Goal: Communication & Community: Answer question/provide support

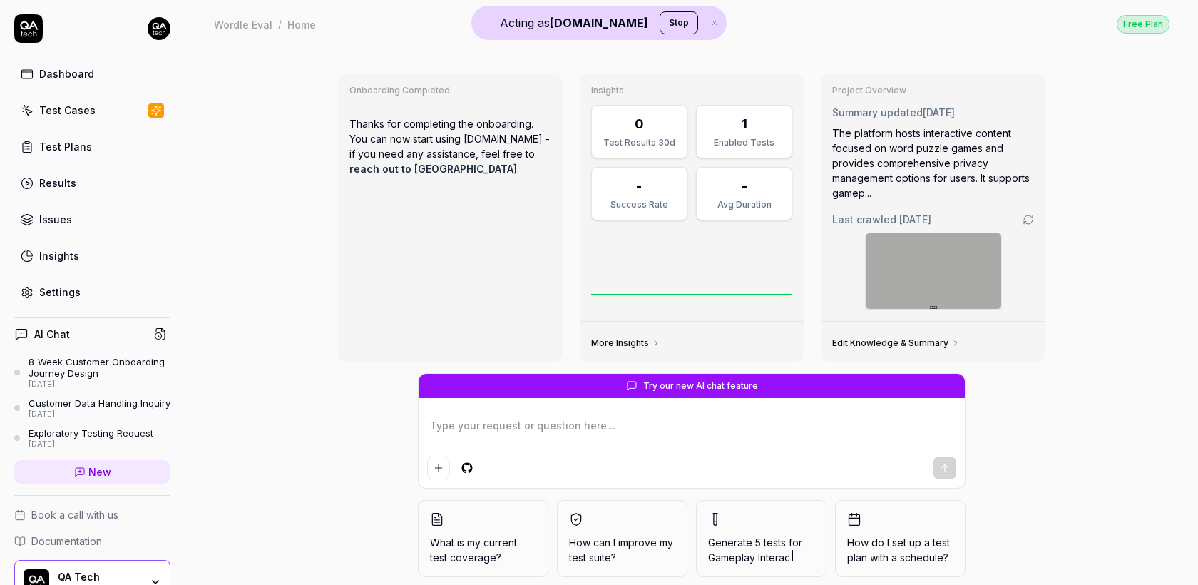
click at [102, 366] on div "8-Week Customer Onboarding Journey Design" at bounding box center [100, 368] width 142 height 24
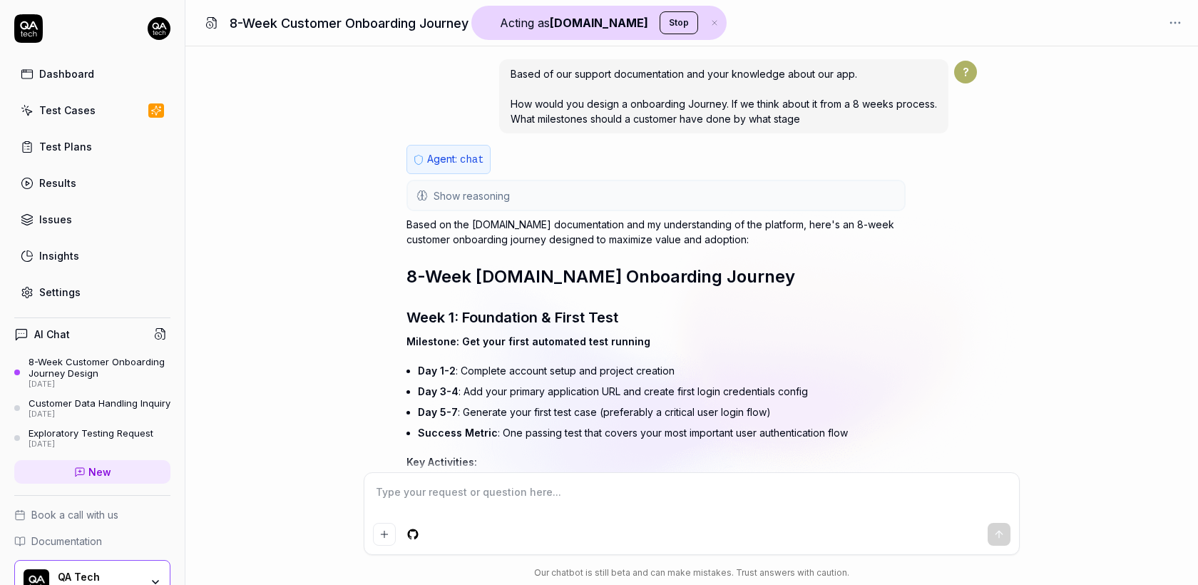
scroll to position [25323, 0]
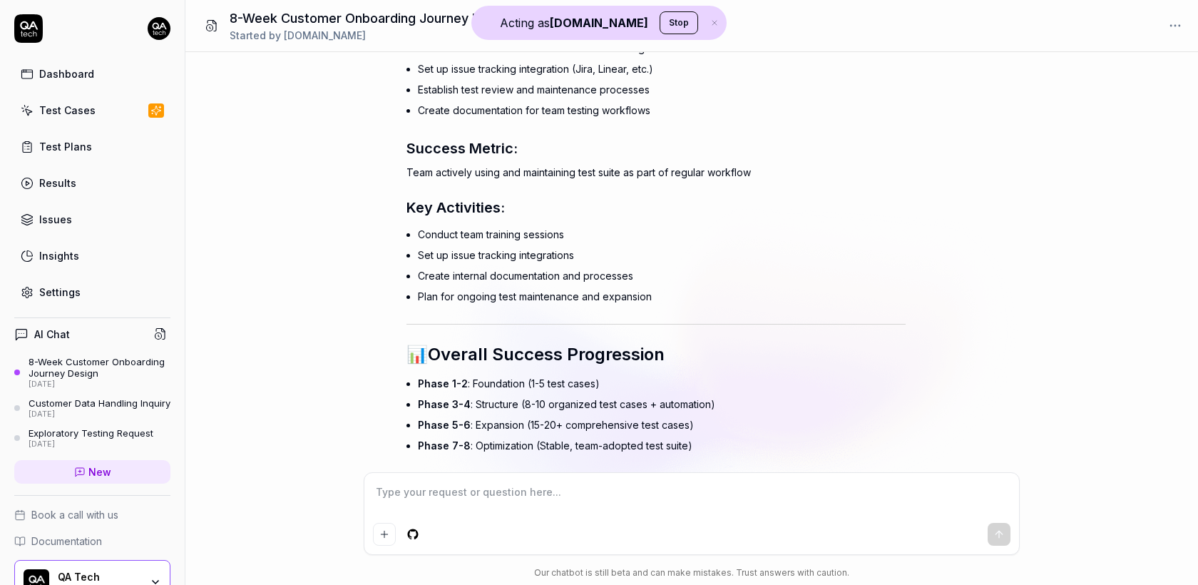
click at [490, 482] on textarea at bounding box center [692, 499] width 638 height 36
type textarea "*"
type textarea "L"
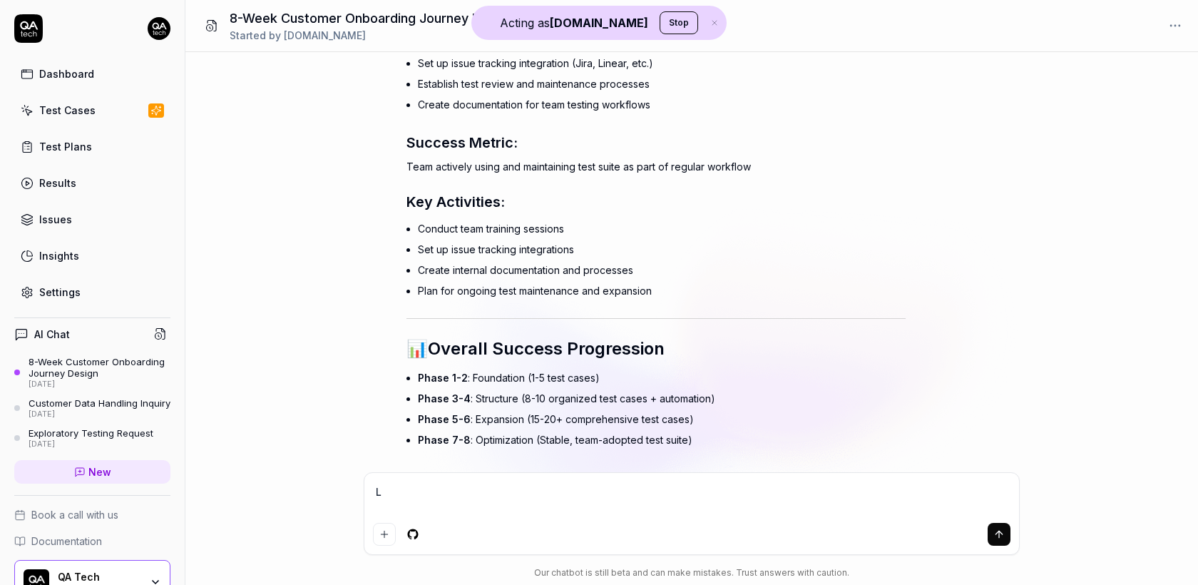
type textarea "*"
type textarea "Le"
type textarea "*"
type textarea "Let"
type textarea "*"
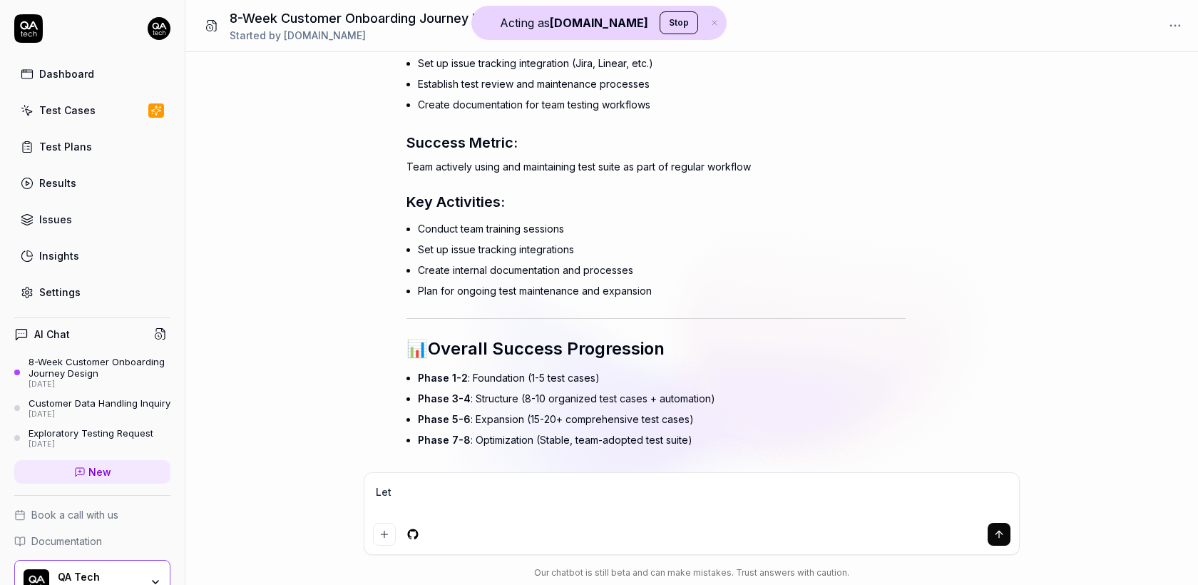
type textarea "Let'"
type textarea "*"
type textarea "Let's"
type textarea "*"
type textarea "Let's s"
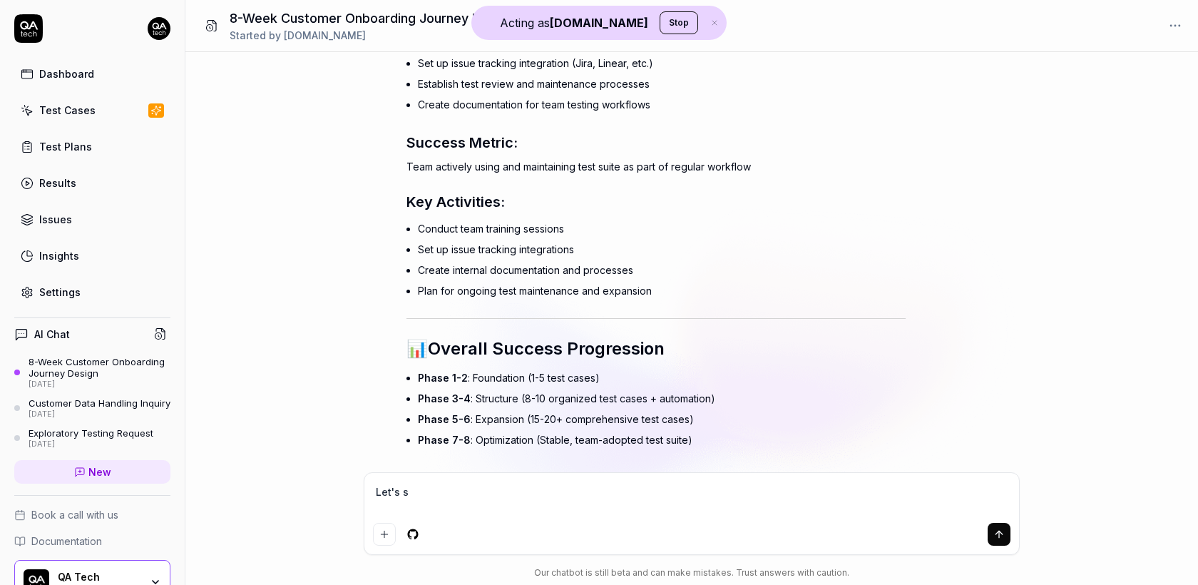
type textarea "*"
type textarea "Let's si"
type textarea "*"
type textarea "Let's sim"
type textarea "*"
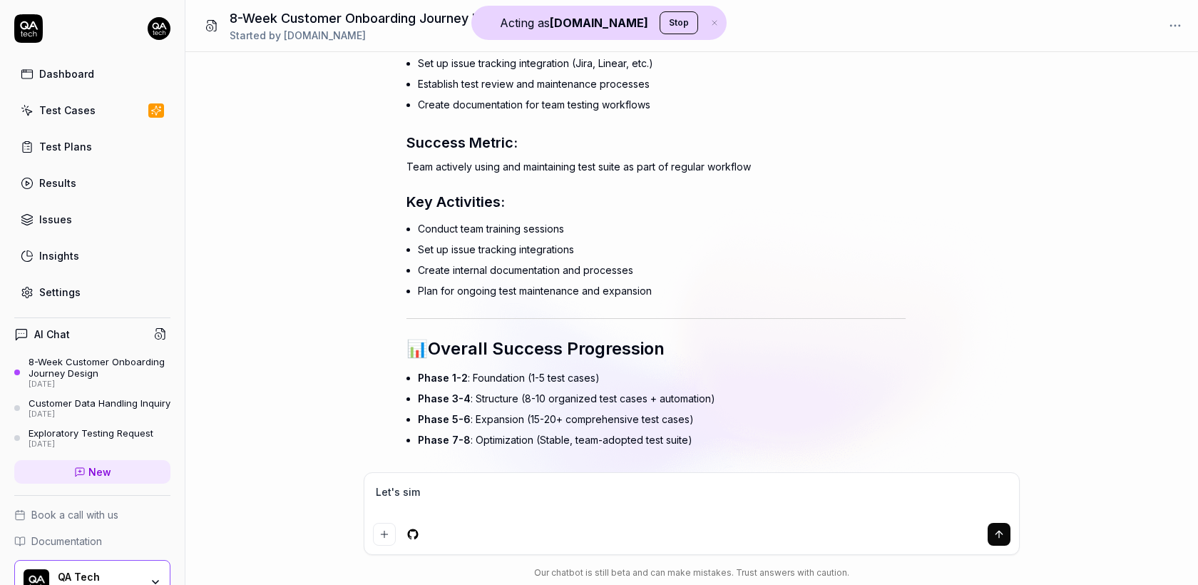
type textarea "Let's simp"
type textarea "*"
type textarea "Let's simpl"
type textarea "*"
type textarea "Let's simpli"
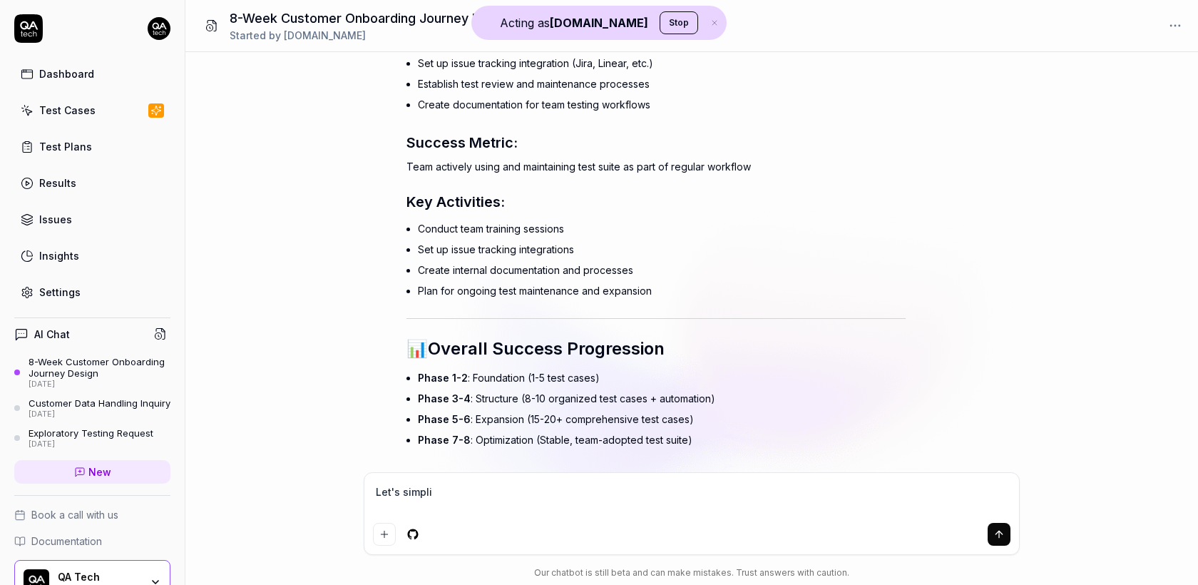
type textarea "*"
type textarea "Let's simplify"
type textarea "*"
type textarea "Let's simplify"
type textarea "*"
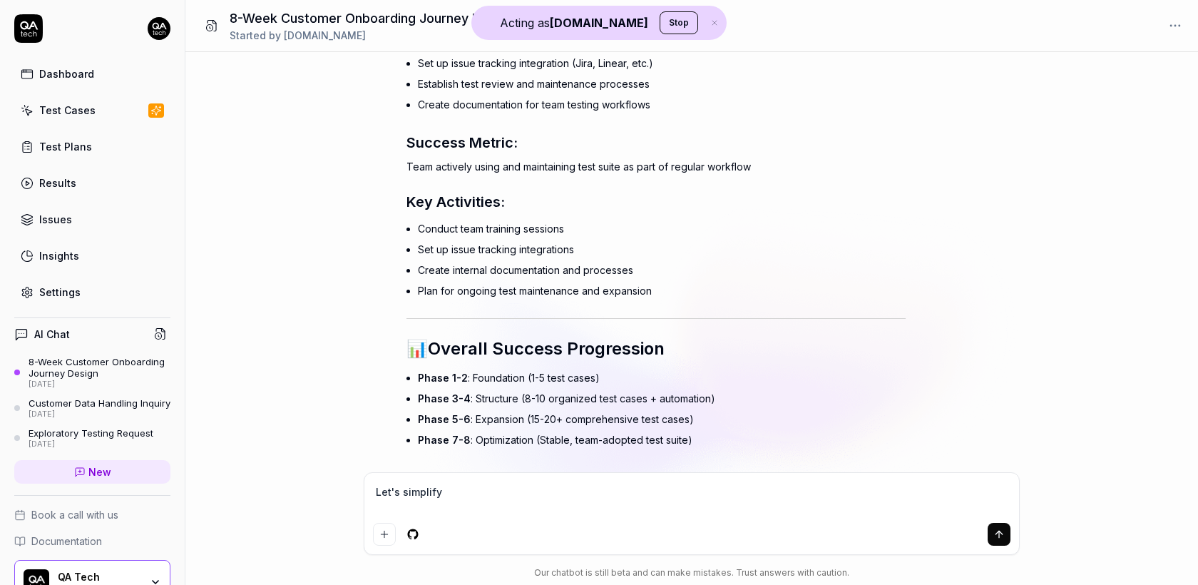
type textarea "Let's simplify t"
type textarea "*"
type textarea "Let's simplify th"
type textarea "*"
type textarea "Let's simplify this"
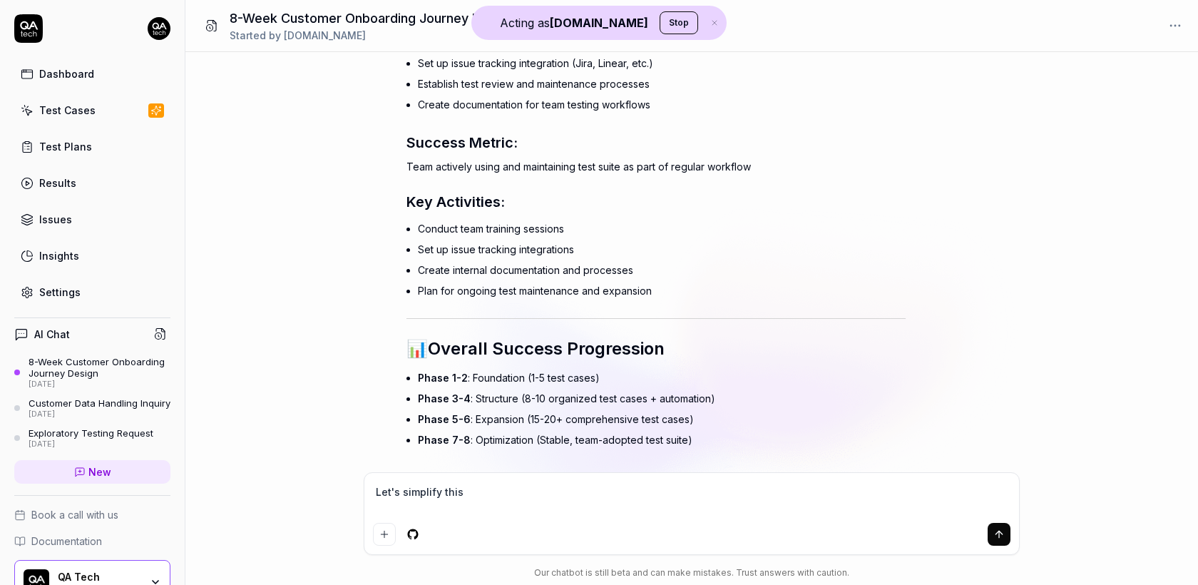
type textarea "*"
type textarea "Let's simplify this"
type textarea "*"
type textarea "Let's simplify this p"
type textarea "*"
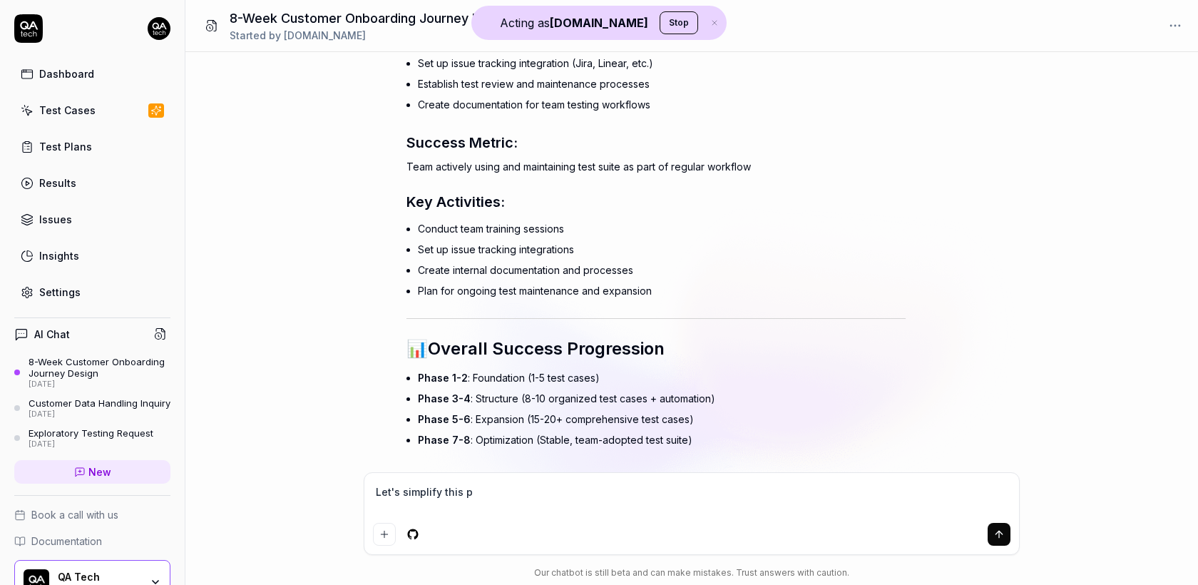
type textarea "Let's simplify this pr"
type textarea "*"
type textarea "Let's simplify this pro"
type textarea "*"
type textarea "Let's simplify this proc"
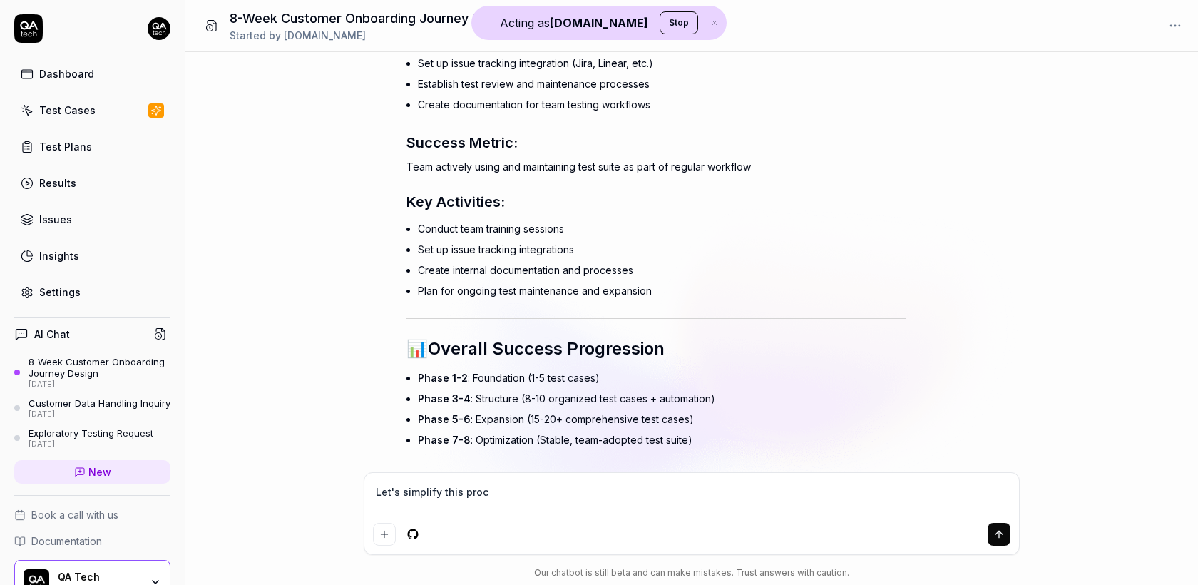
type textarea "*"
type textarea "Let's simplify this proce"
type textarea "*"
type textarea "Let's simplify this proces"
type textarea "*"
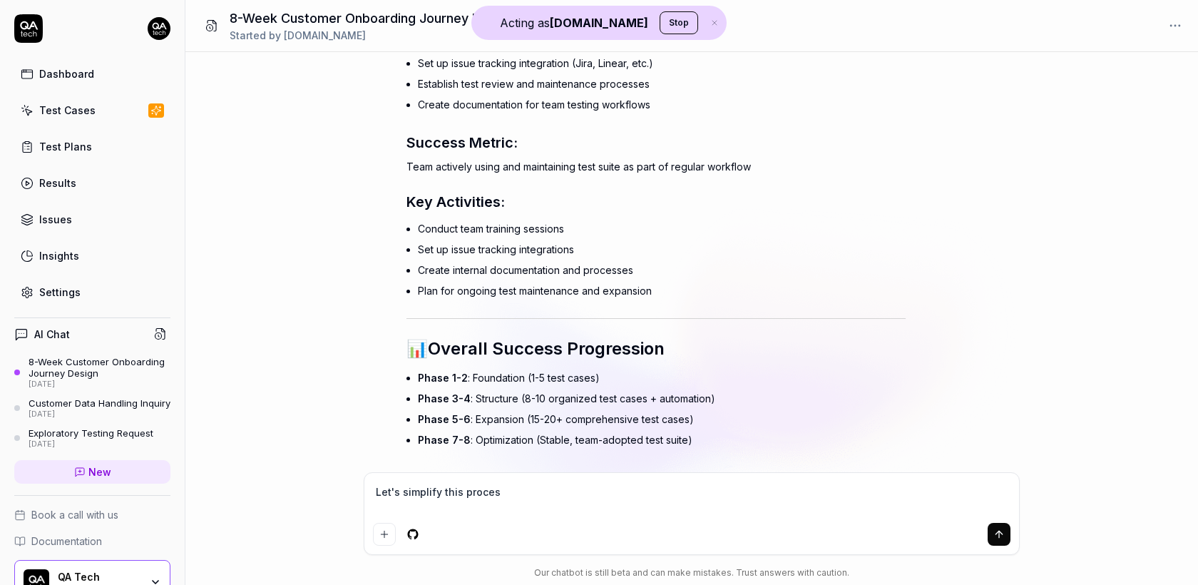
type textarea "Let's simplify this process"
type textarea "*"
type textarea "Let's simplify this process"
type textarea "*"
type textarea "Let's simplify this process a"
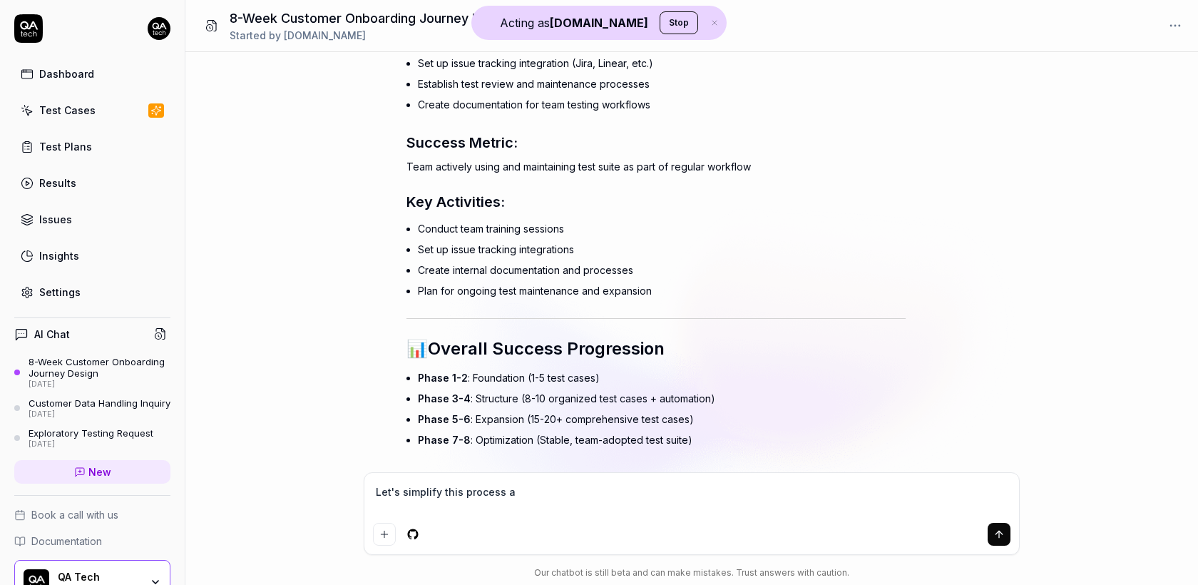
type textarea "*"
type textarea "Let's simplify this process an"
type textarea "*"
type textarea "Let's simplify this process and"
type textarea "*"
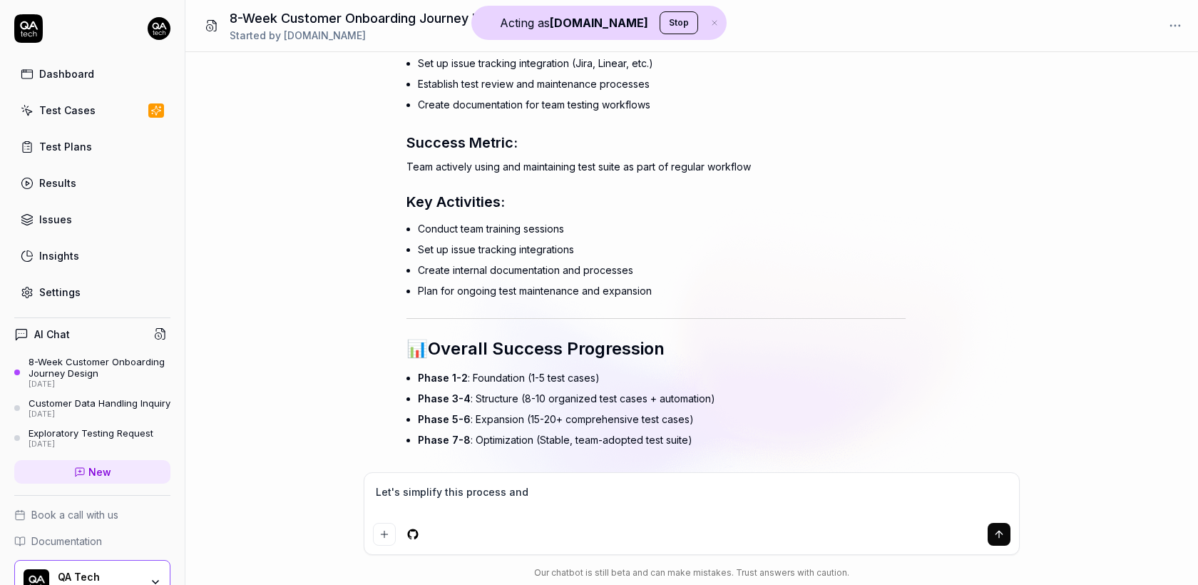
type textarea "Let's simplify this process and"
type textarea "*"
type textarea "Let's simplify this process and t"
type textarea "*"
type textarea "Let's simplify this process and tr"
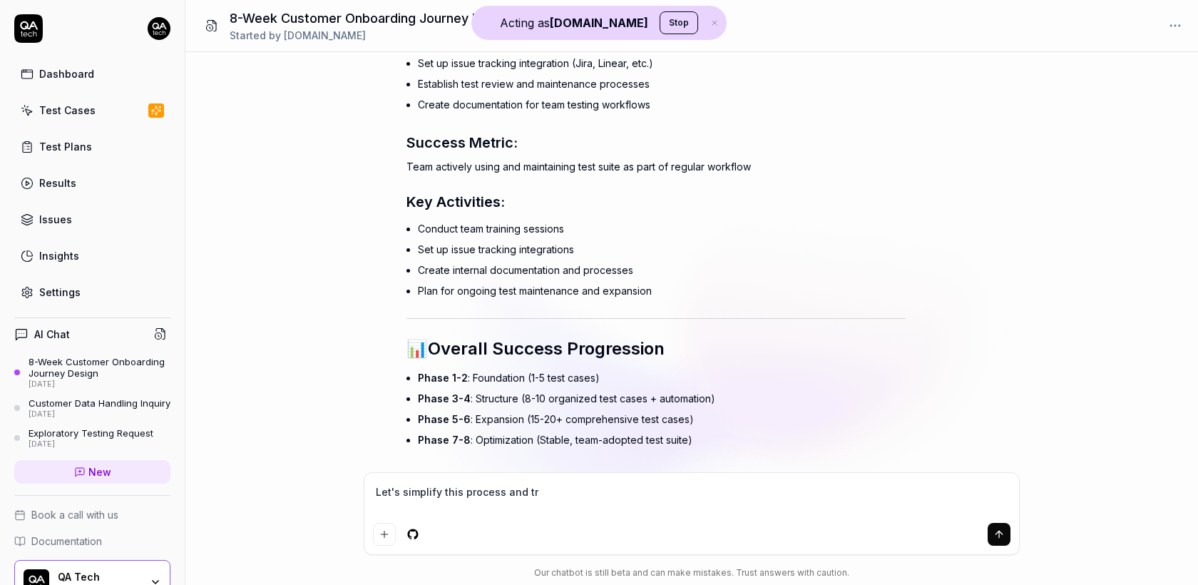
type textarea "*"
type textarea "Let's simplify this process and try"
type textarea "*"
type textarea "Let's simplify this process and try"
type textarea "*"
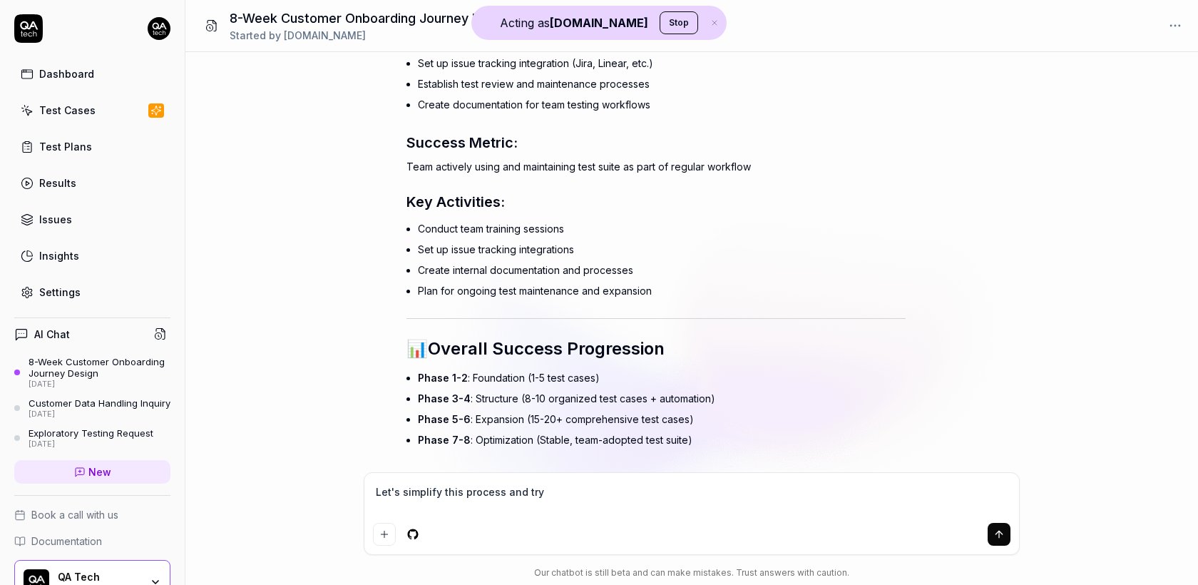
type textarea "Let's simplify this process and try t"
type textarea "*"
type textarea "Let's simplify this process and try to"
type textarea "*"
type textarea "Let's simplify this process and try to"
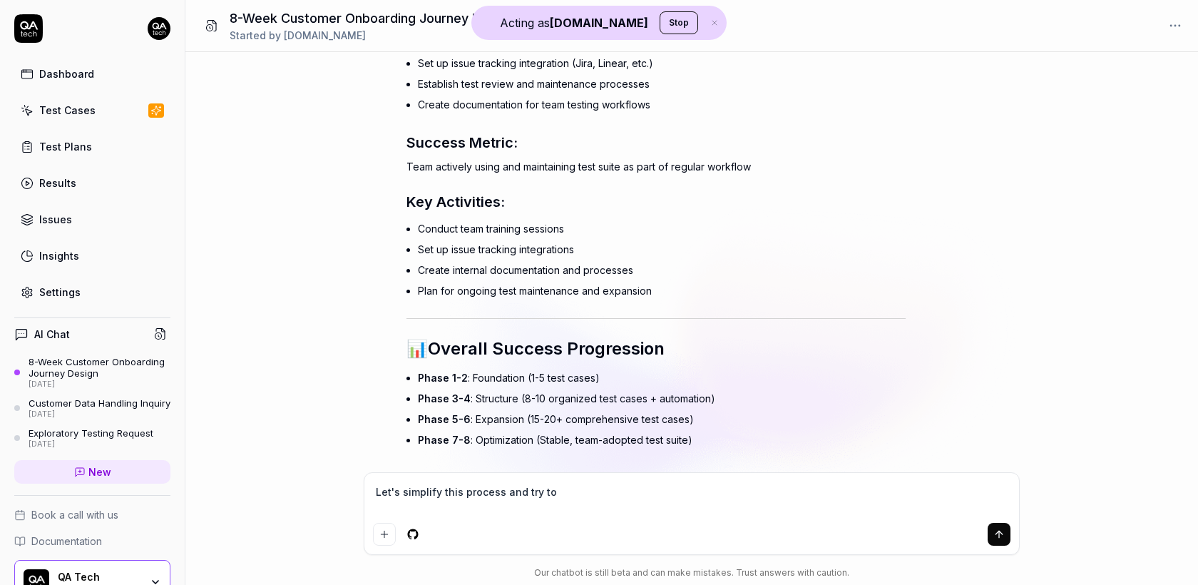
type textarea "*"
type textarea "Let's simplify this process and try to fi"
type textarea "*"
type textarea "Let's simplify this process and try to fit"
type textarea "*"
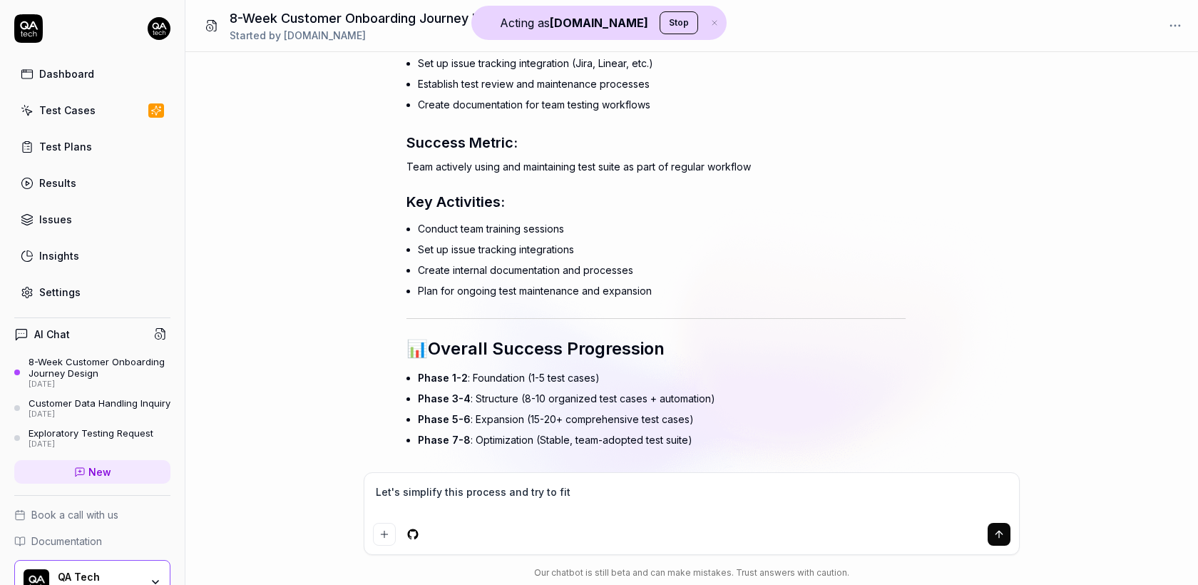
type textarea "Let's simplify this process and try to fit"
type textarea "*"
type textarea "Let's simplify this process and try to fit i"
type textarea "*"
type textarea "Let's simplify this process and try to fit it"
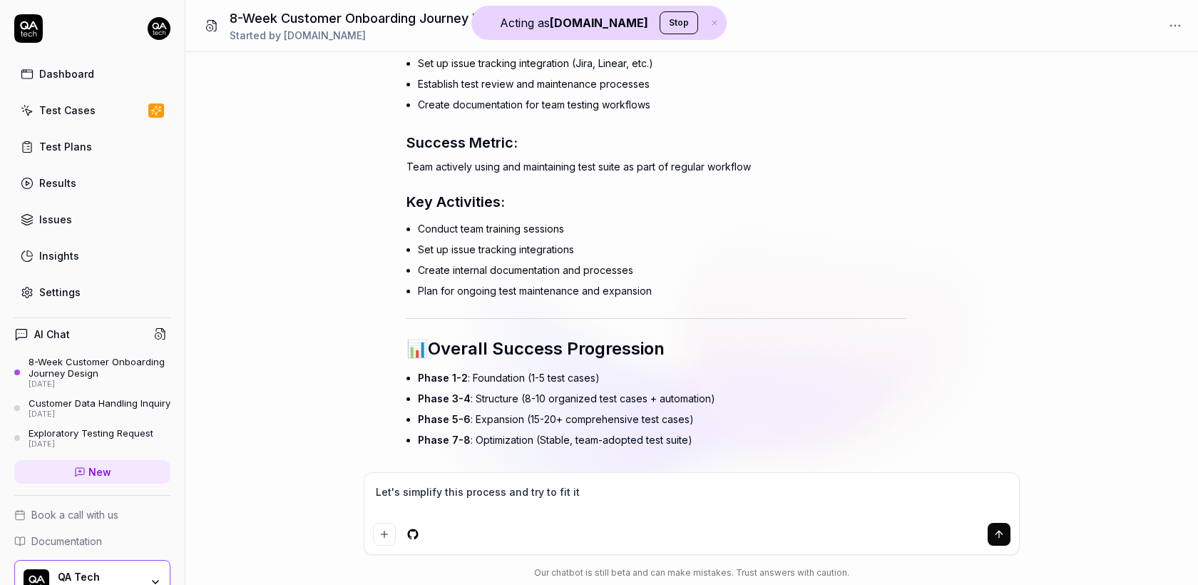
type textarea "*"
type textarea "Let's simplify this process and try to fit it"
type textarea "*"
type textarea "Let's simplify this process and try to fit it i"
type textarea "*"
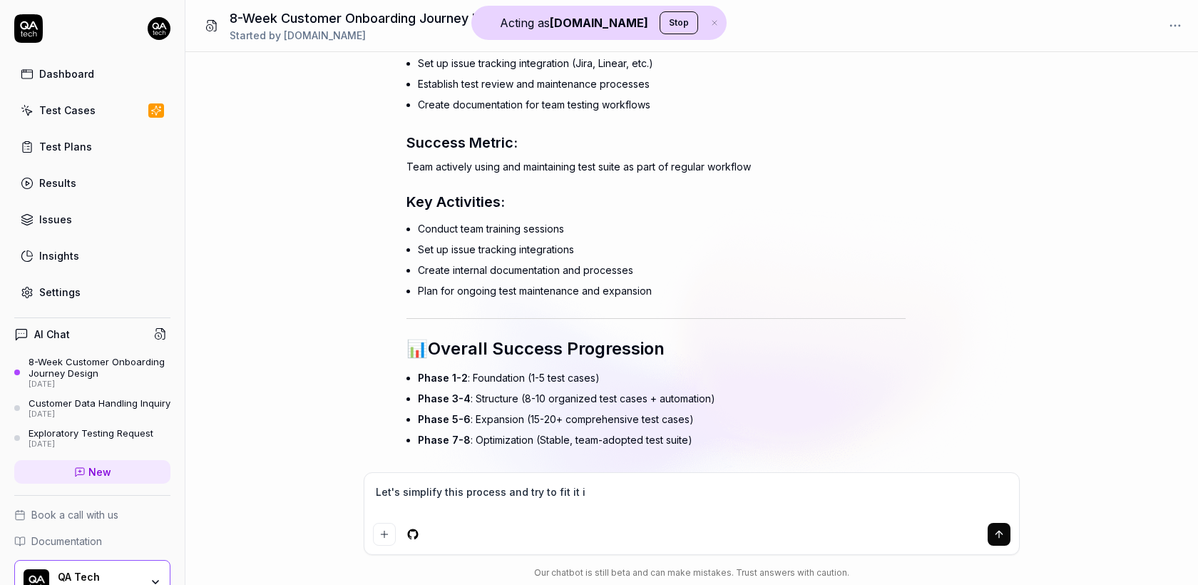
type textarea "Let's simplify this process and try to fit it in"
type textarea "*"
type textarea "Let's simplify this process and try to fit it int"
type textarea "*"
type textarea "Let's simplify this process and try to fit it into"
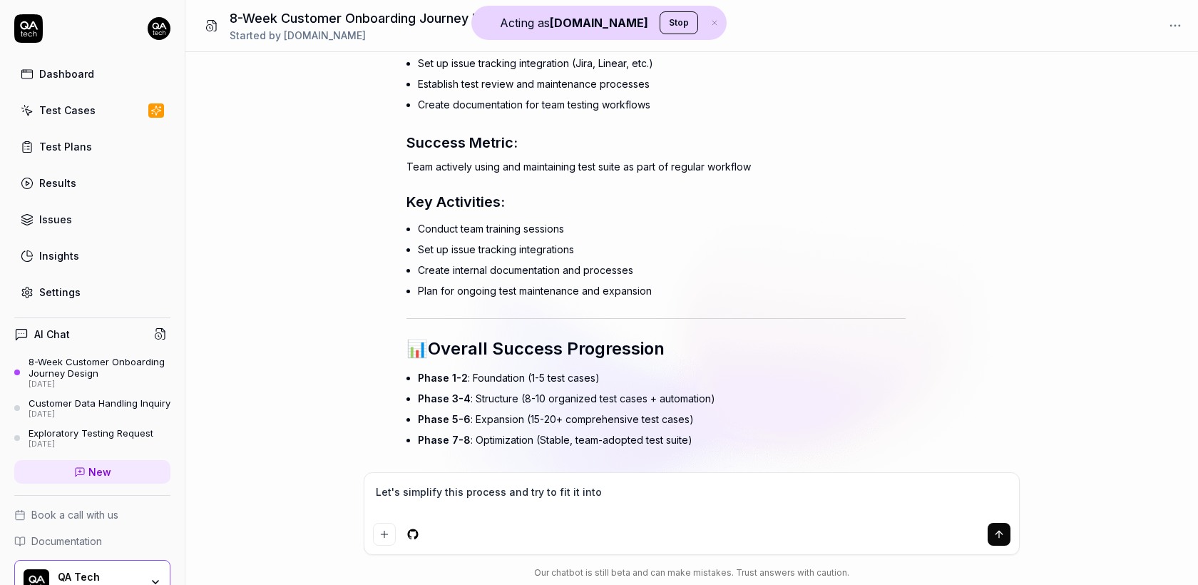
type textarea "*"
type textarea "Let's simplify this process and try to fit it into"
type textarea "*"
type textarea "Let's simplify this process and try to fit it into t"
type textarea "*"
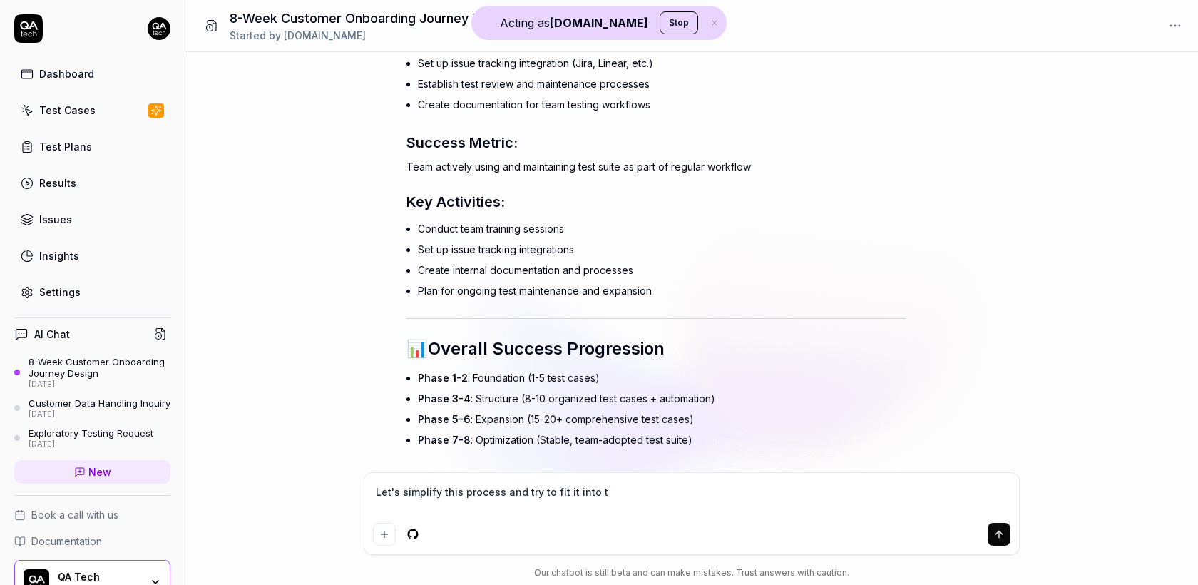
type textarea "Let's simplify this process and try to fit it into th"
type textarea "*"
type textarea "Let's simplify this process and try to fit it into thi"
type textarea "*"
type textarea "Let's simplify this process and try to fit it into this"
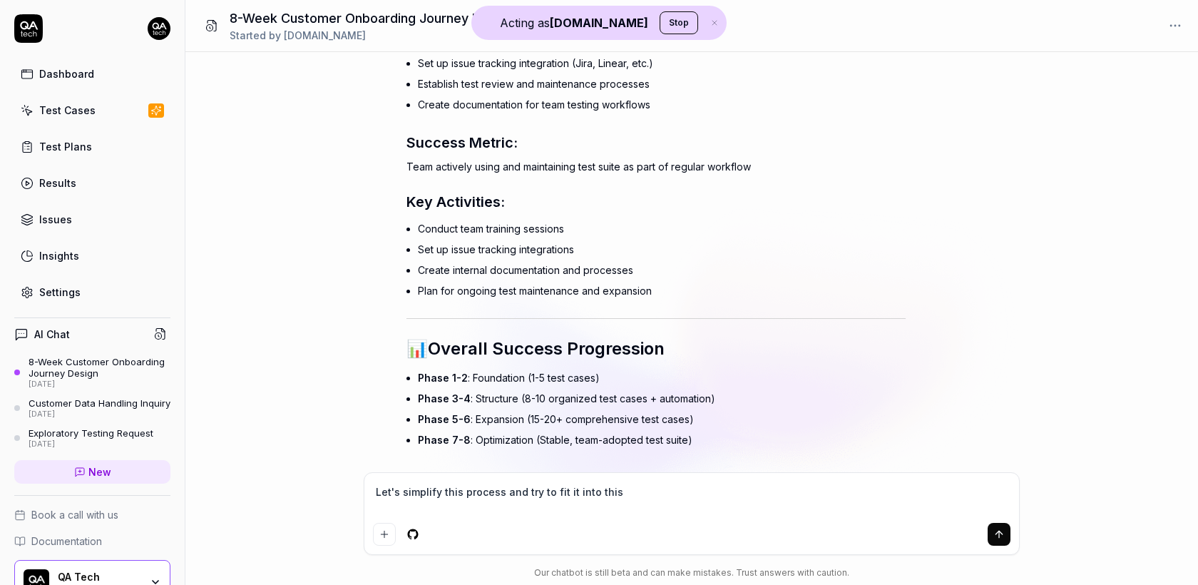
type textarea "*"
type textarea "Let's simplify this process and try to fit it into this"
type textarea "*"
type textarea "Let's simplify this process and try to fit it into this n"
type textarea "*"
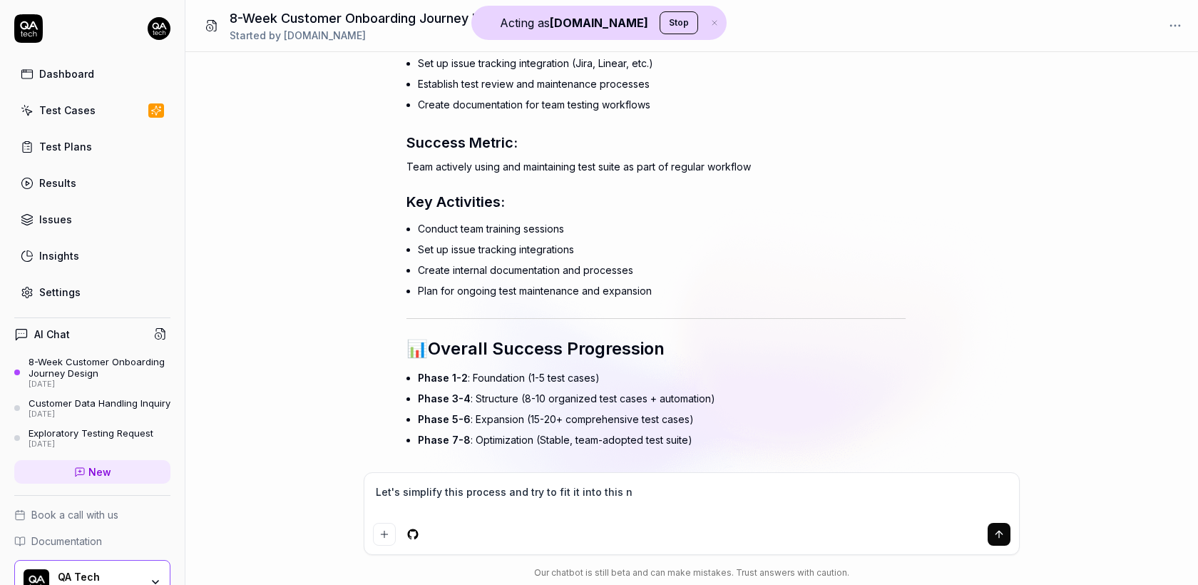
type textarea "Let's simplify this process and try to fit it into this no"
type textarea "*"
type textarea "Let's simplify this process and try to fit it into this not"
type textarea "*"
type textarea "Let's simplify this process and try to fit it into this noti"
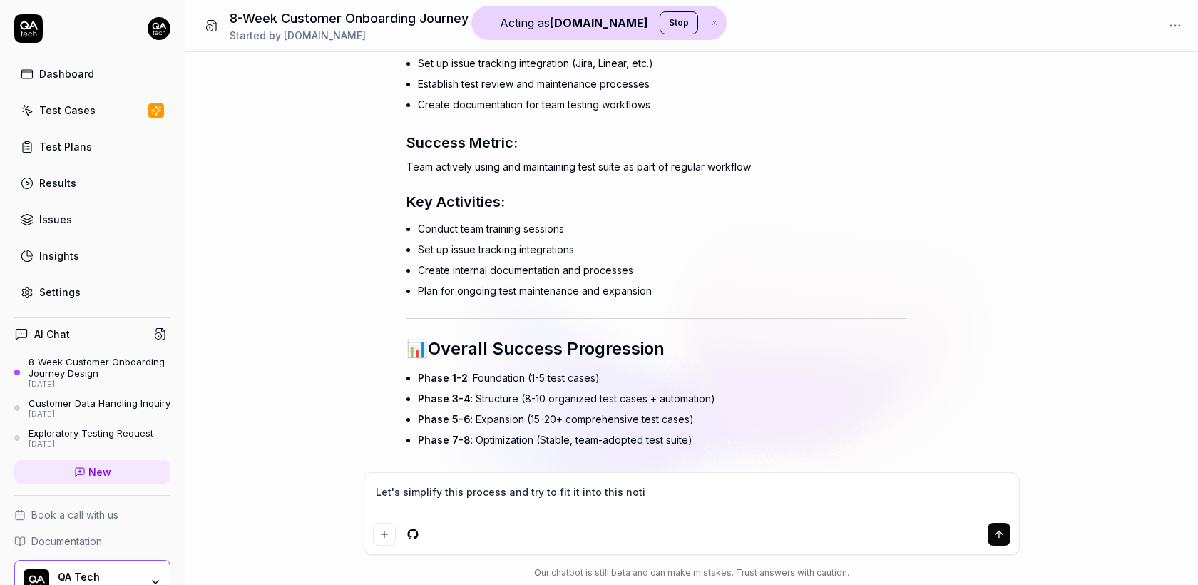
type textarea "*"
type textarea "Let's simplify this process and try to fit it into this notio"
type textarea "*"
type textarea "Let's simplify this process and try to fit it into this notion"
type textarea "*"
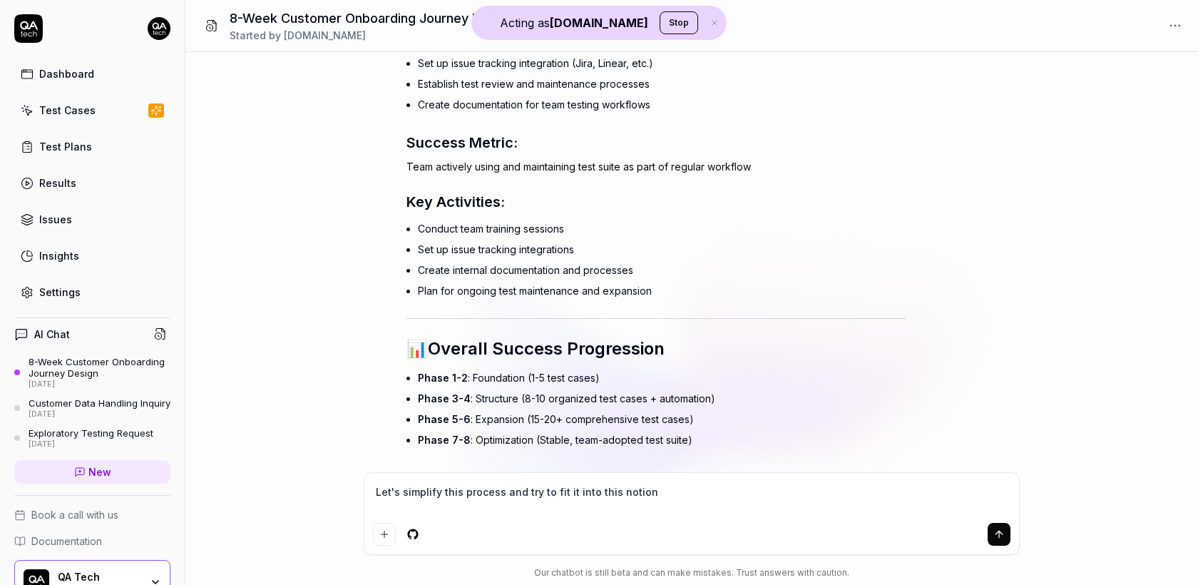
type textarea "Let's simplify this process and try to fit it into this notion"
type textarea "*"
type textarea "Let's simplify this process and try to fit it into this notion t"
type textarea "*"
type textarea "Let's simplify this process and try to fit it into this notion te"
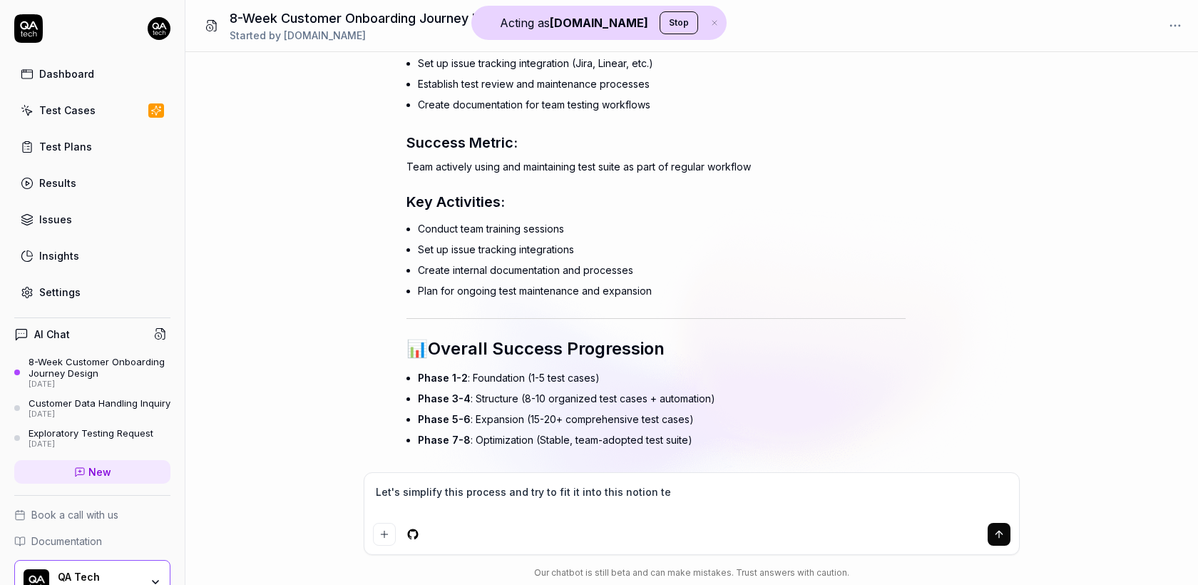
type textarea "*"
type textarea "Let's simplify this process and try to fit it into this notion tem"
type textarea "*"
type textarea "Let's simplify this process and try to fit it into this notion temp"
type textarea "*"
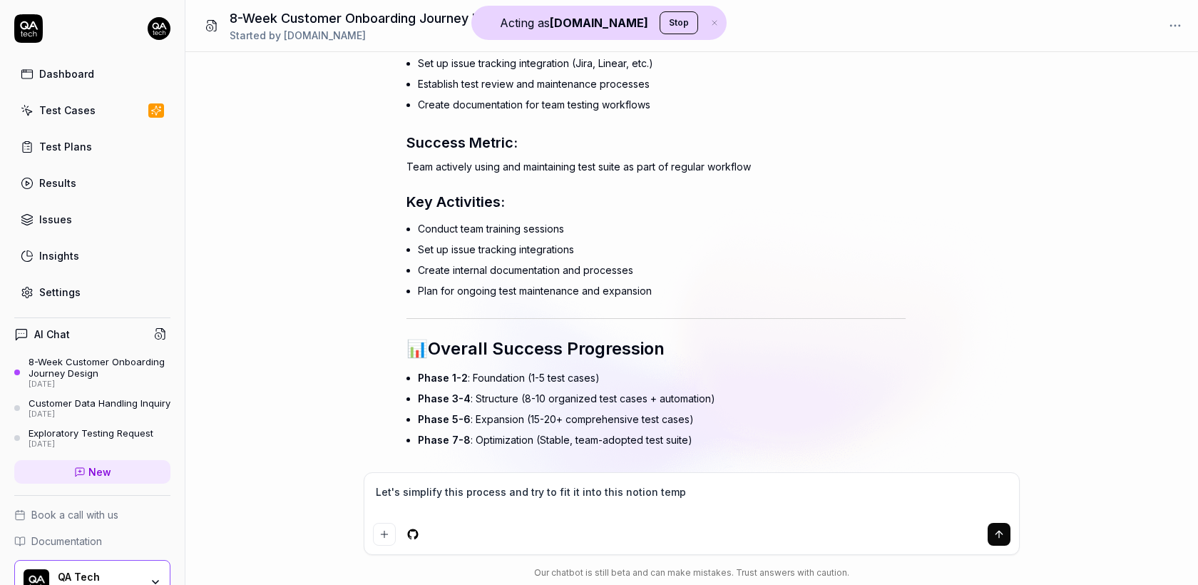
type textarea "Let's simplify this process and try to fit it into this notion templ"
type textarea "*"
type textarea "Let's simplify this process and try to fit it into this notion templa"
type textarea "*"
type textarea "Let's simplify this process and try to fit it into this notion templat"
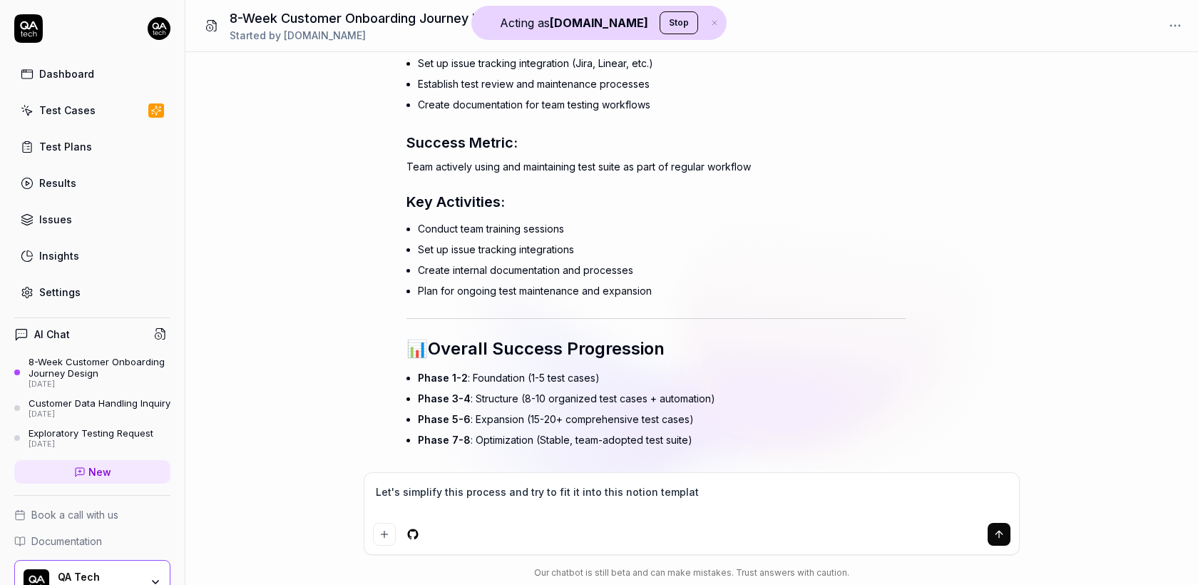
type textarea "*"
type textarea "Let's simplify this process and try to fit it into this notion template"
type textarea "*"
type textarea "Let's simplify this process and try to fit it into this notion template"
paste textarea "Acme-Corporation-27d501cee22280ed8977ecce5f110d28"
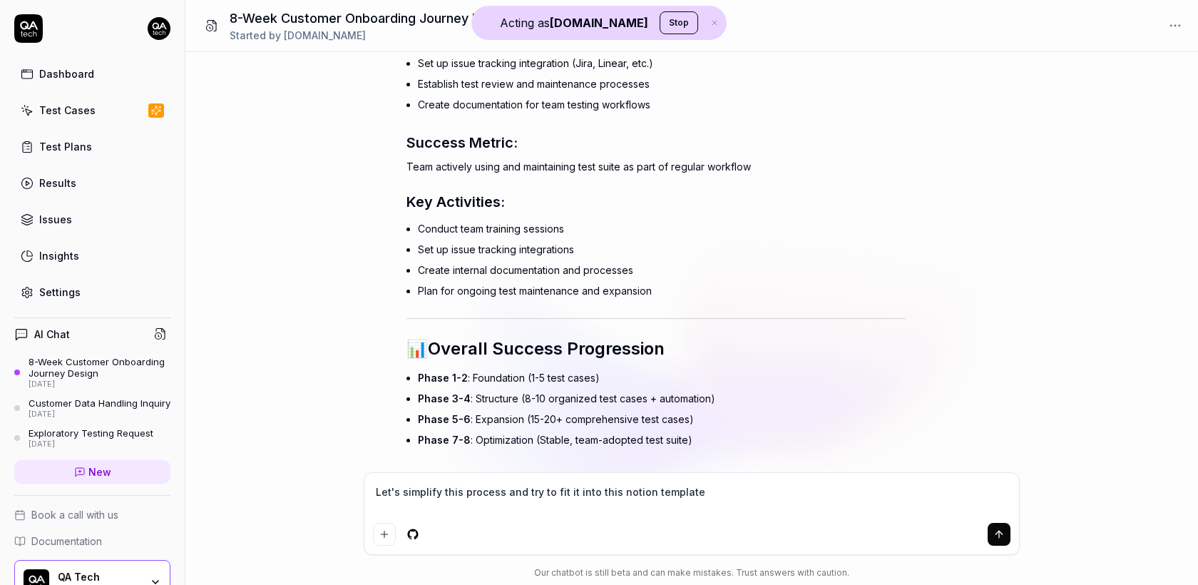
type textarea "*"
type textarea "Let's simplify this process and try to fit it into this notion template Acme-Co…"
type textarea "*"
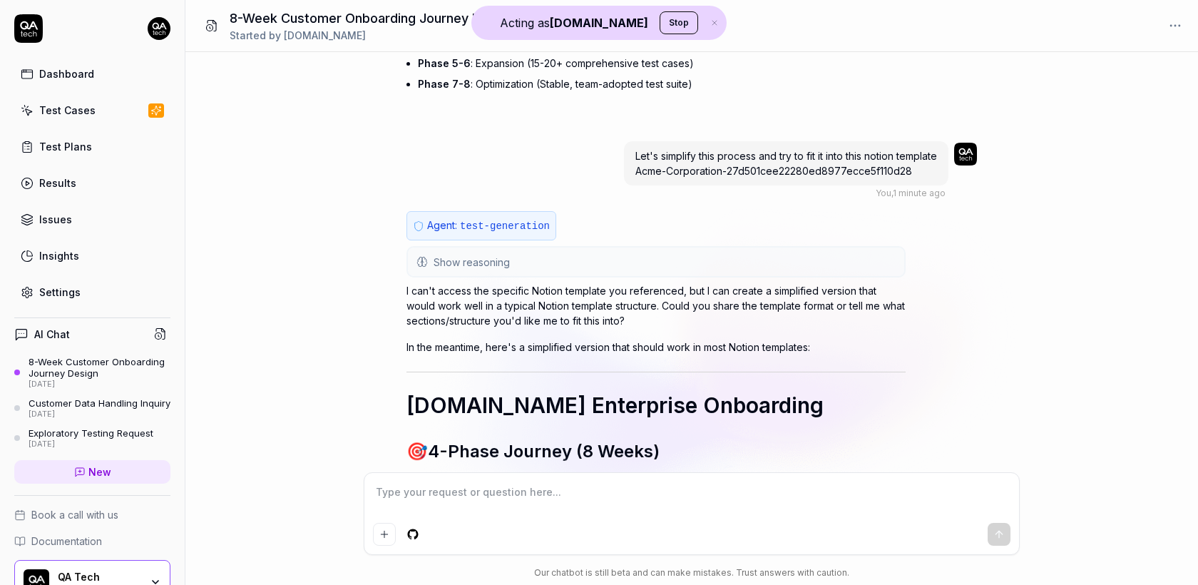
scroll to position [25534, 0]
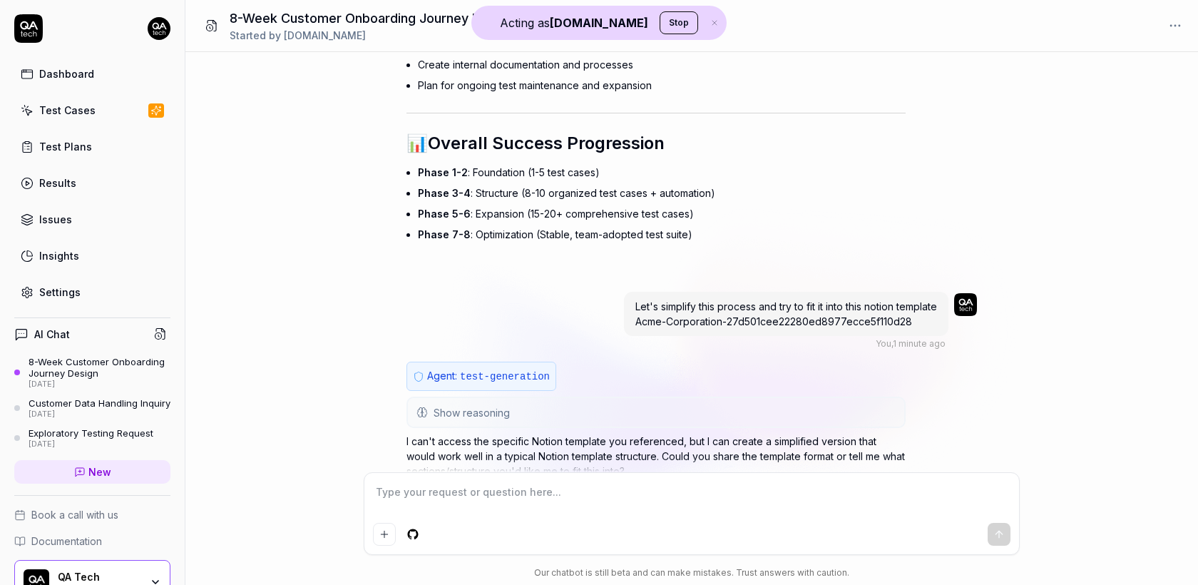
click at [860, 300] on span "Let's simplify this process and try to fit it into this notion template Acme-Co…" at bounding box center [786, 313] width 302 height 27
click at [496, 511] on textarea at bounding box center [692, 499] width 638 height 36
type textarea "*"
type textarea "H"
type textarea "*"
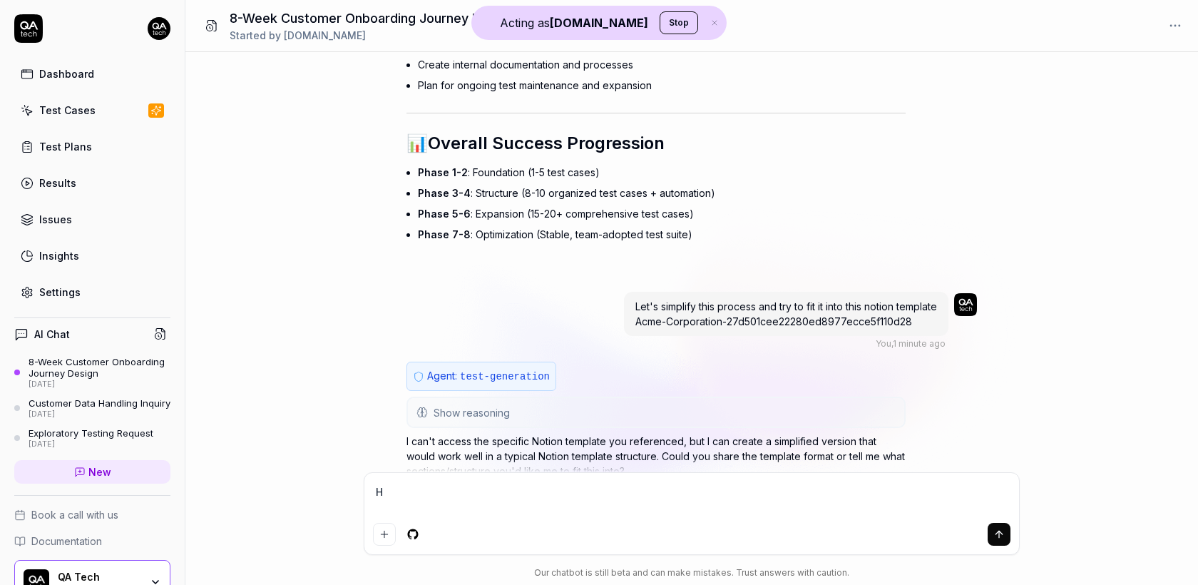
type textarea "He"
type textarea "*"
type textarea "Her"
type textarea "*"
type textarea "Here"
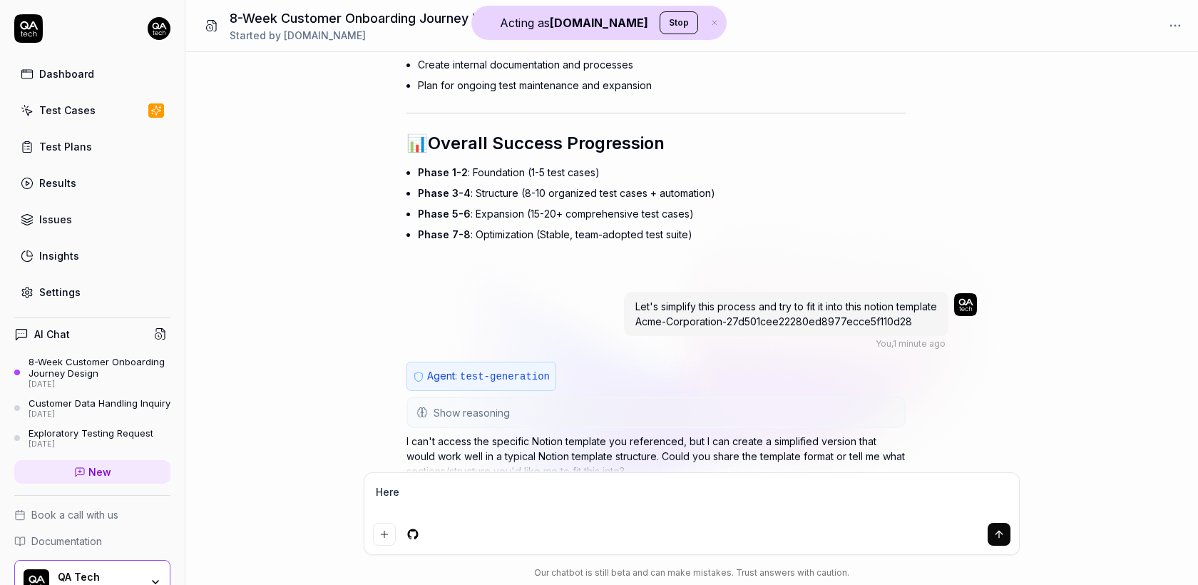
type textarea "*"
type textarea "Here'"
type textarea "*"
type textarea "Here's"
type textarea "*"
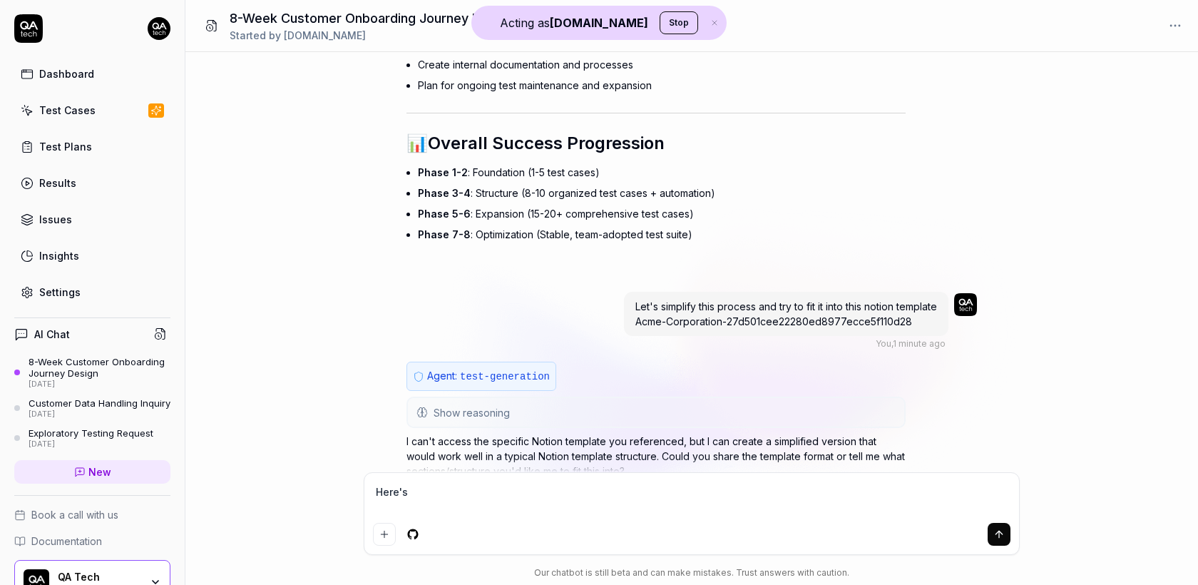
type textarea "Here's"
type textarea "*"
type textarea "Here's th"
type textarea "*"
type textarea "Here's the"
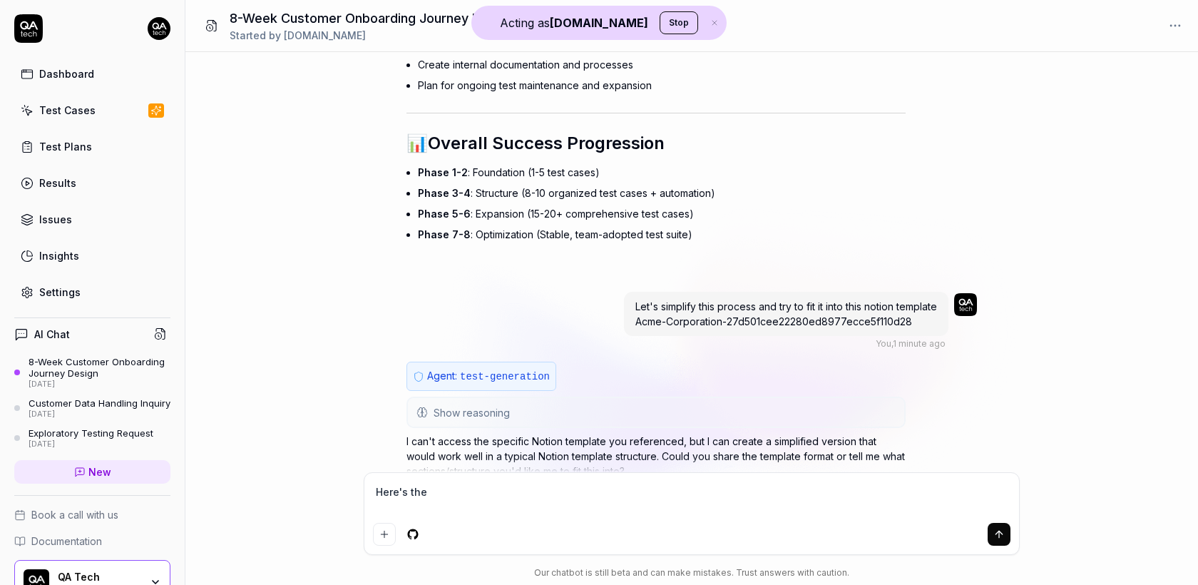
type textarea "*"
type textarea "Here's the"
type textarea "*"
type textarea "Here's the n"
type textarea "*"
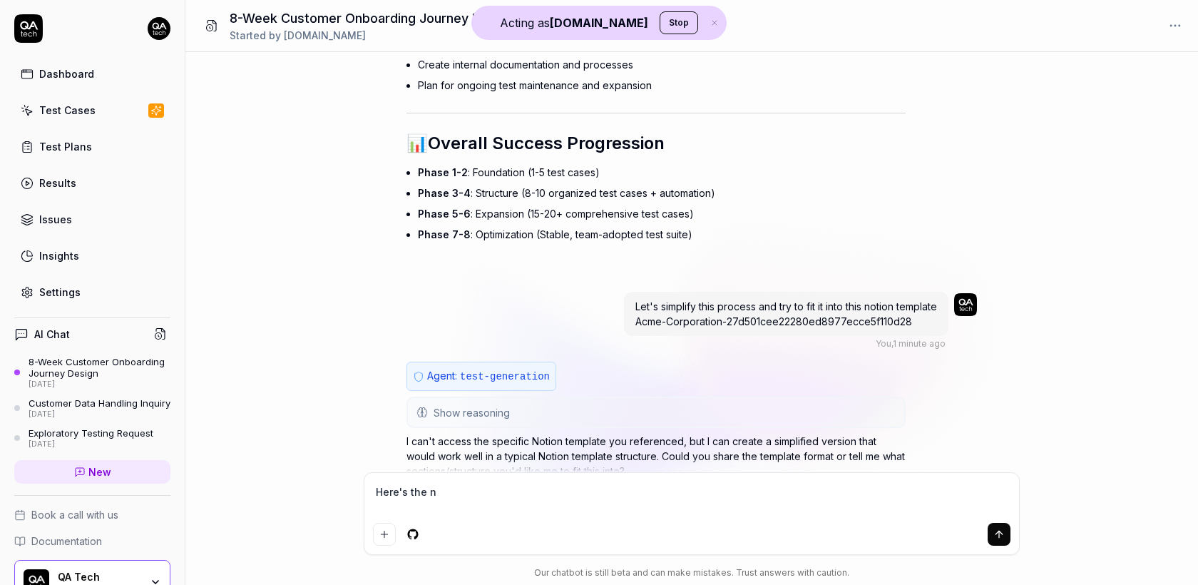
type textarea "Here's the no"
type textarea "*"
type textarea "Here's the not"
type textarea "*"
type textarea "Here's the noti"
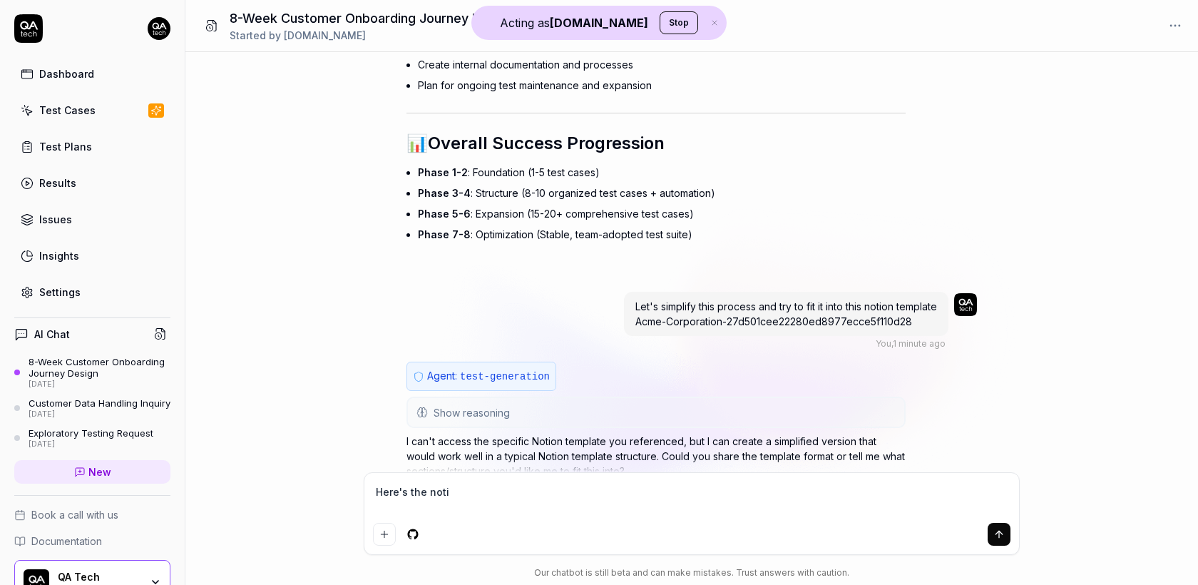
type textarea "*"
type textarea "Here's the notio"
type textarea "*"
type textarea "Here's the notion"
type textarea "*"
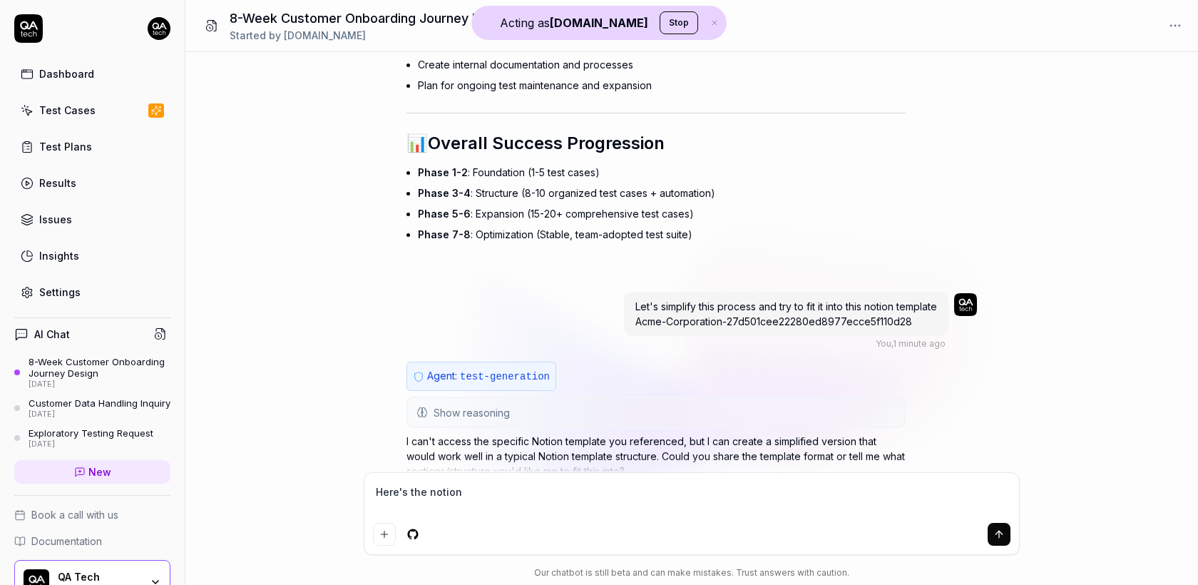
type textarea "Here's the notion"
type textarea "*"
type textarea "Here's the notion pa"
type textarea "*"
type textarea "Here's the notion page"
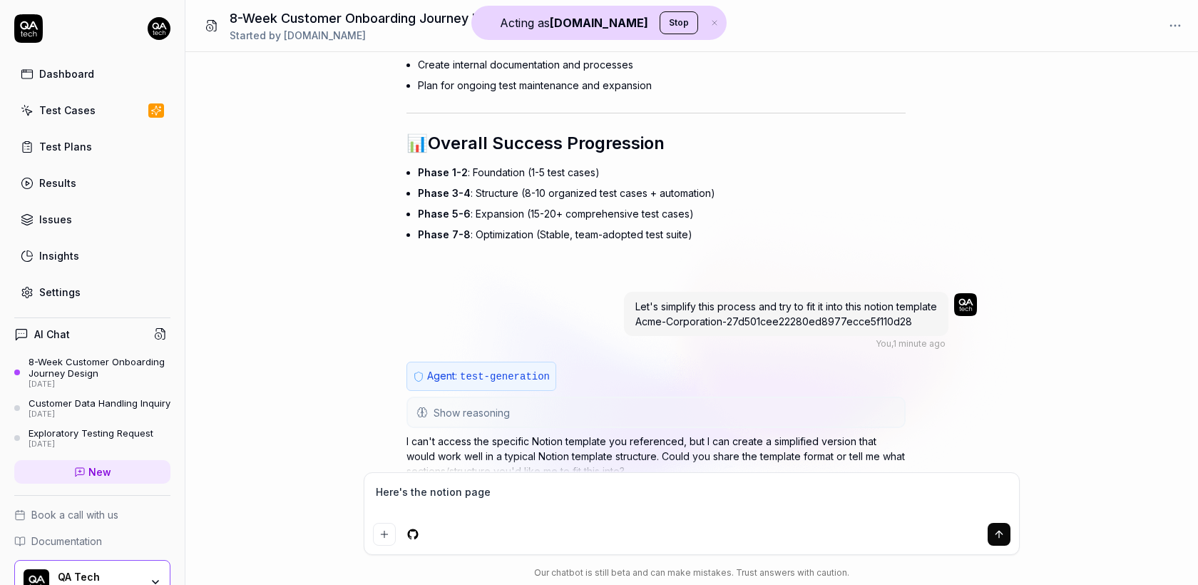
type textarea "*"
type textarea "Here's the notion page"
type textarea "*"
type textarea "Here's the notion page"
paste textarea "[URL][DOMAIN_NAME]"
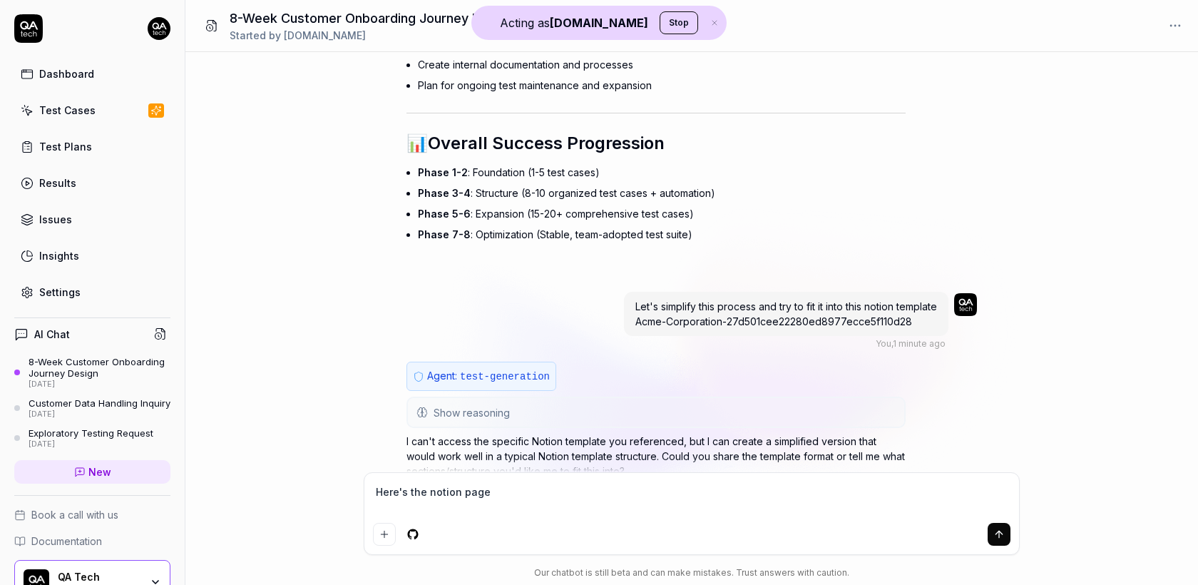
type textarea "*"
type textarea "Here's the notion page [URL][DOMAIN_NAME]"
type textarea "*"
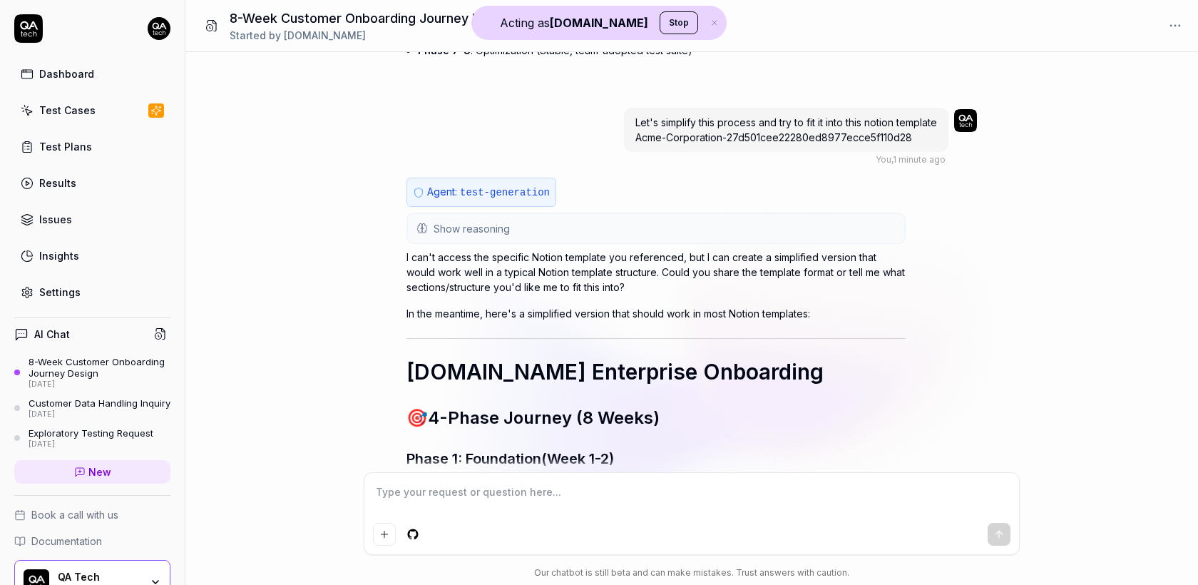
scroll to position [25409, 0]
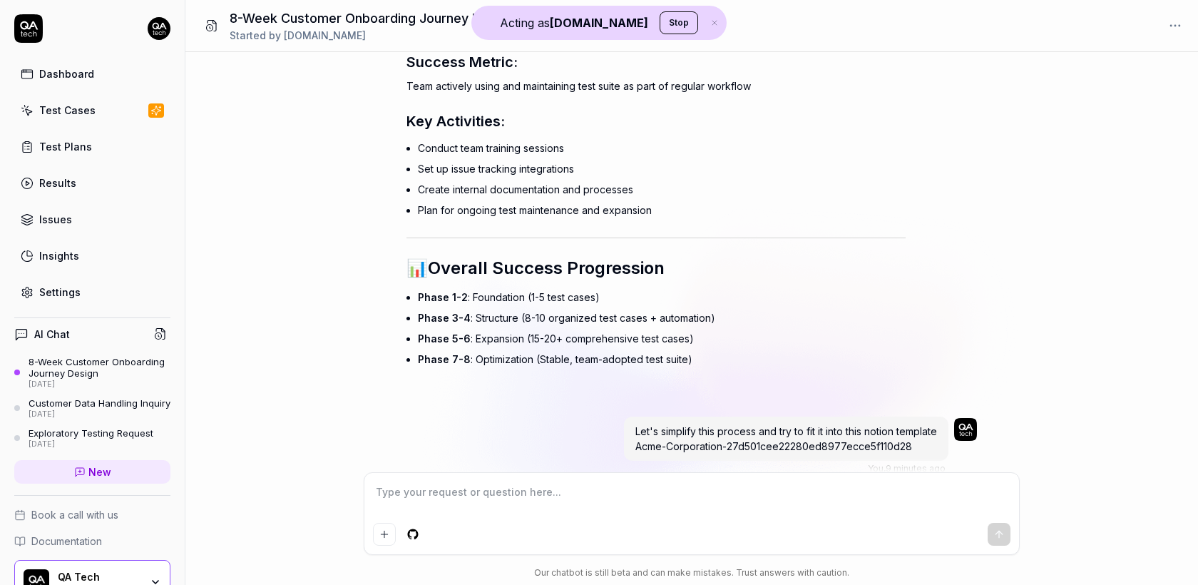
type textarea "*"
type textarea "L"
type textarea "*"
type textarea "Le"
type textarea "*"
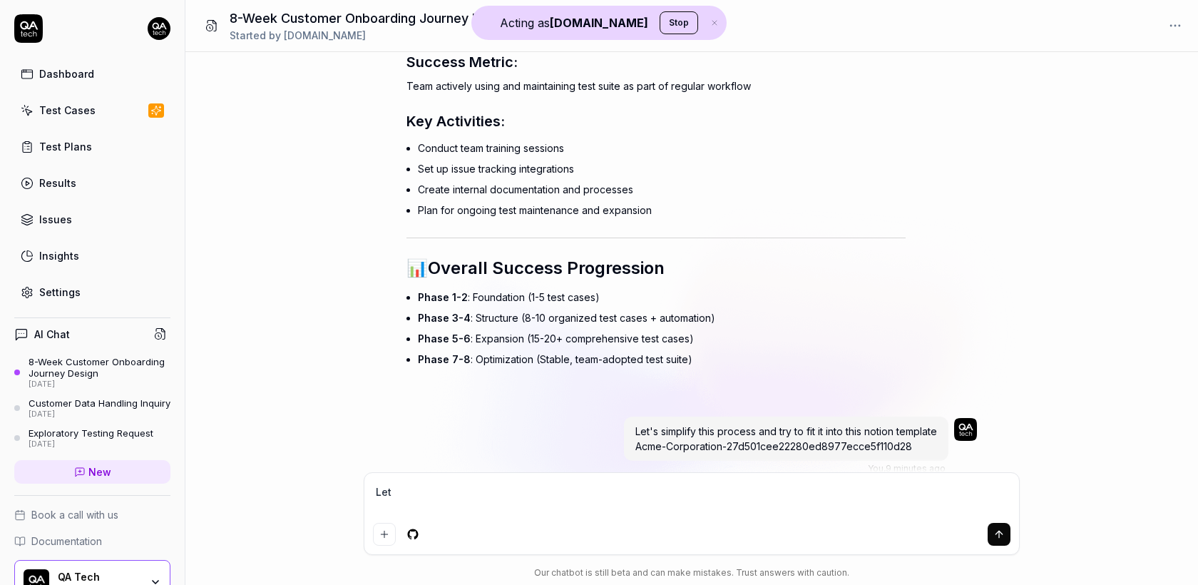
type textarea "Let'"
type textarea "*"
type textarea "Let's"
type textarea "*"
type textarea "Let's"
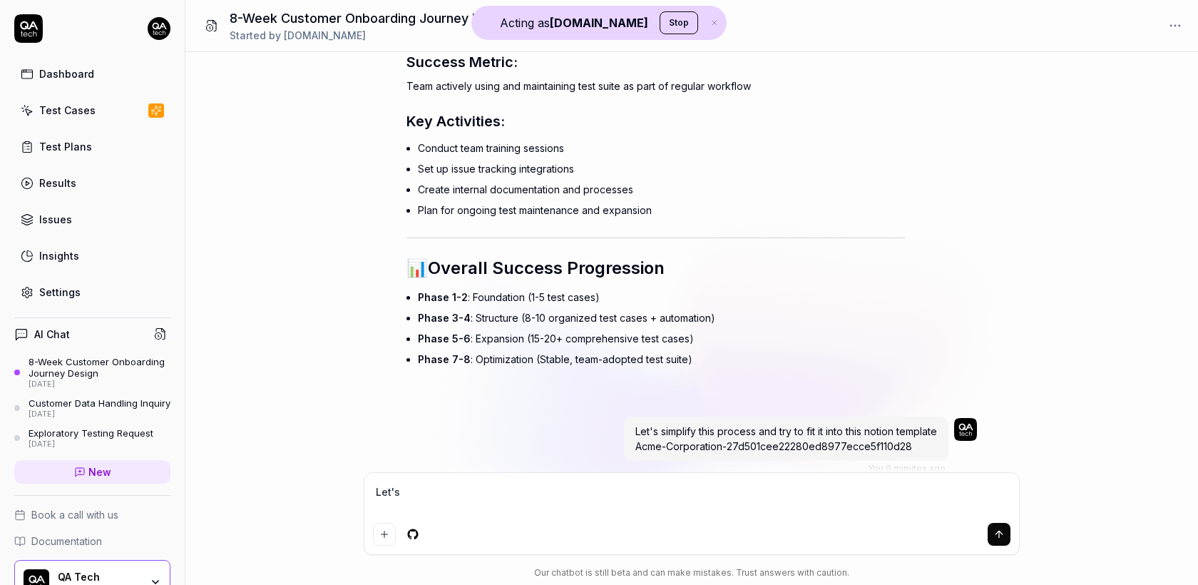
type textarea "*"
type textarea "Let's r"
paste textarea "# Create first 3 tests [Invite all users]([URL][DOMAIN_NAME]) [Add to knowledge…"
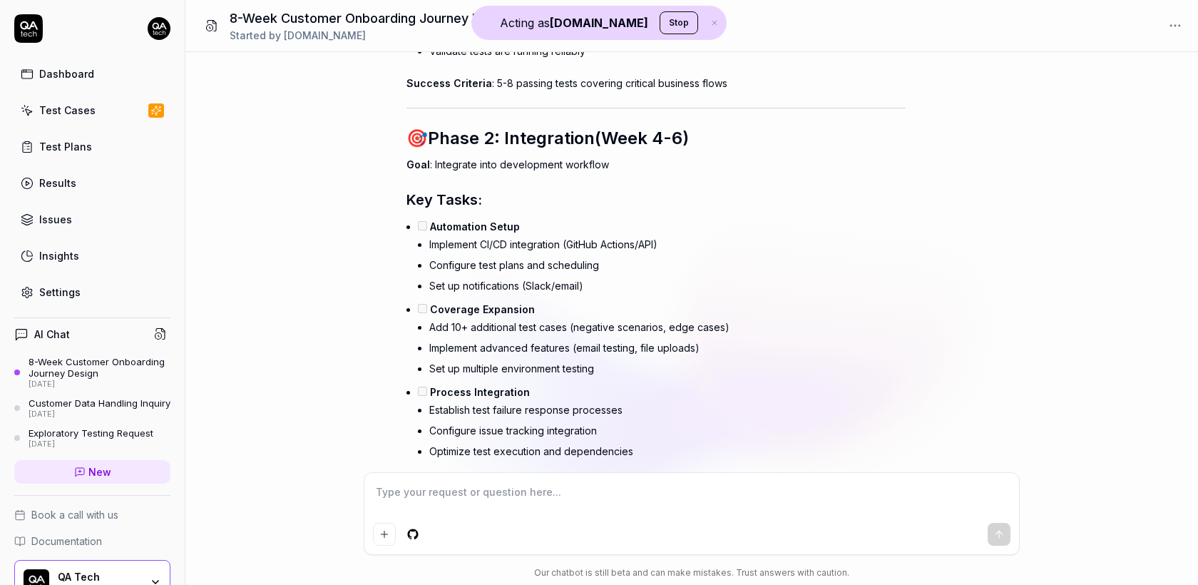
scroll to position [28245, 0]
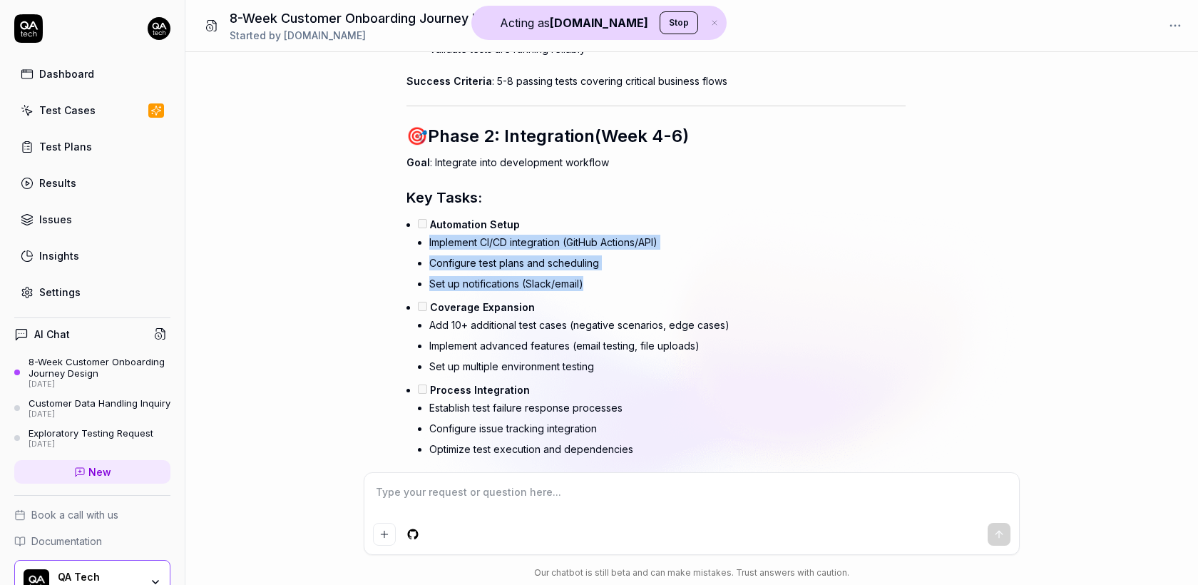
drag, startPoint x: 585, startPoint y: 217, endPoint x: 424, endPoint y: 175, distance: 165.9
click at [424, 214] on li "Automation Setup Implement CI/CD integration (GitHub Actions/API) Configure tes…" at bounding box center [662, 255] width 488 height 83
copy ul "Implement CI/CD integration (GitHub Actions/API) Configure test plans and sched…"
click at [569, 252] on li "Configure test plans and scheduling" at bounding box center [667, 262] width 476 height 21
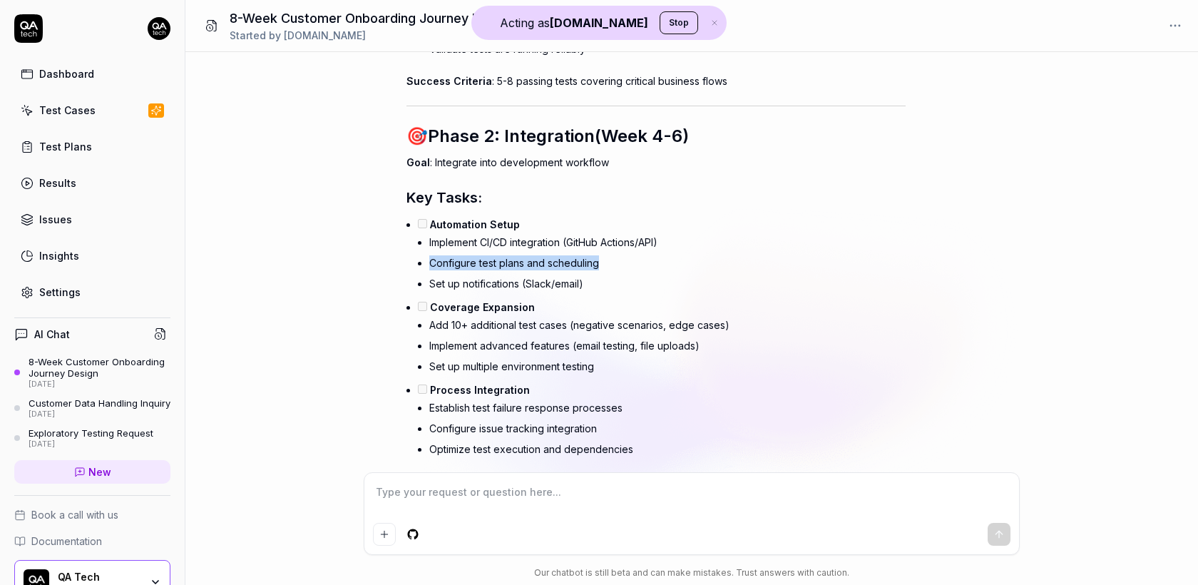
drag, startPoint x: 605, startPoint y: 191, endPoint x: 393, endPoint y: 191, distance: 211.8
click at [393, 191] on div "Based of our support documentation and your knowledge about our app. How would …" at bounding box center [691, 262] width 1013 height 420
copy li "Configure test plans and scheduling"
click at [524, 273] on li "Set up notifications (Slack/email)" at bounding box center [667, 283] width 476 height 21
drag, startPoint x: 591, startPoint y: 214, endPoint x: 421, endPoint y: 213, distance: 170.5
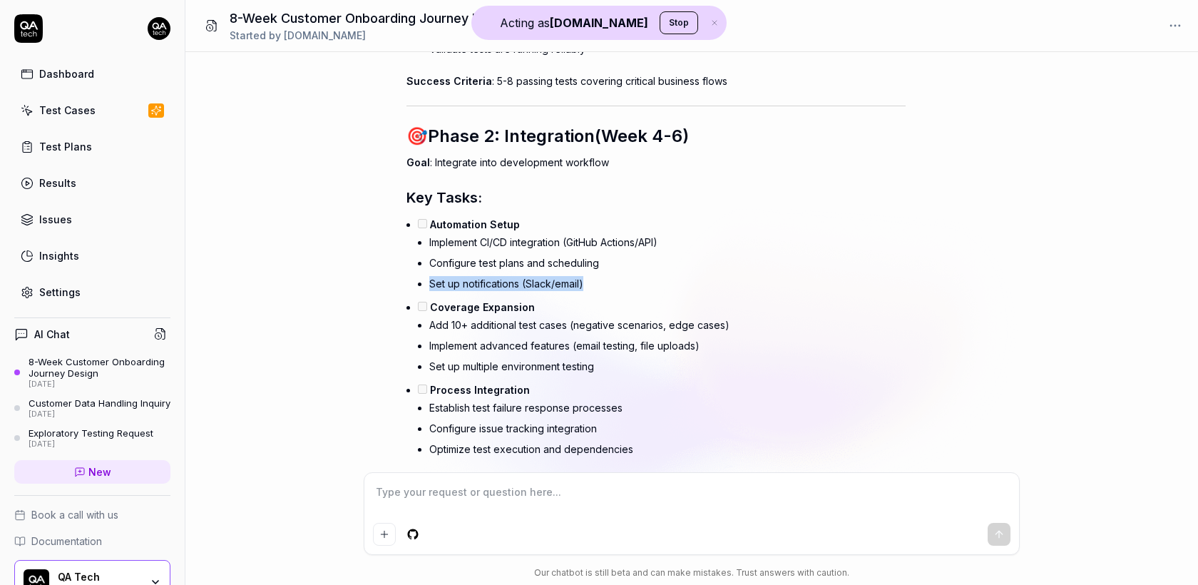
click at [429, 273] on li "Set up notifications (Slack/email)" at bounding box center [667, 283] width 476 height 21
copy li "Set up notifications (Slack/email)"
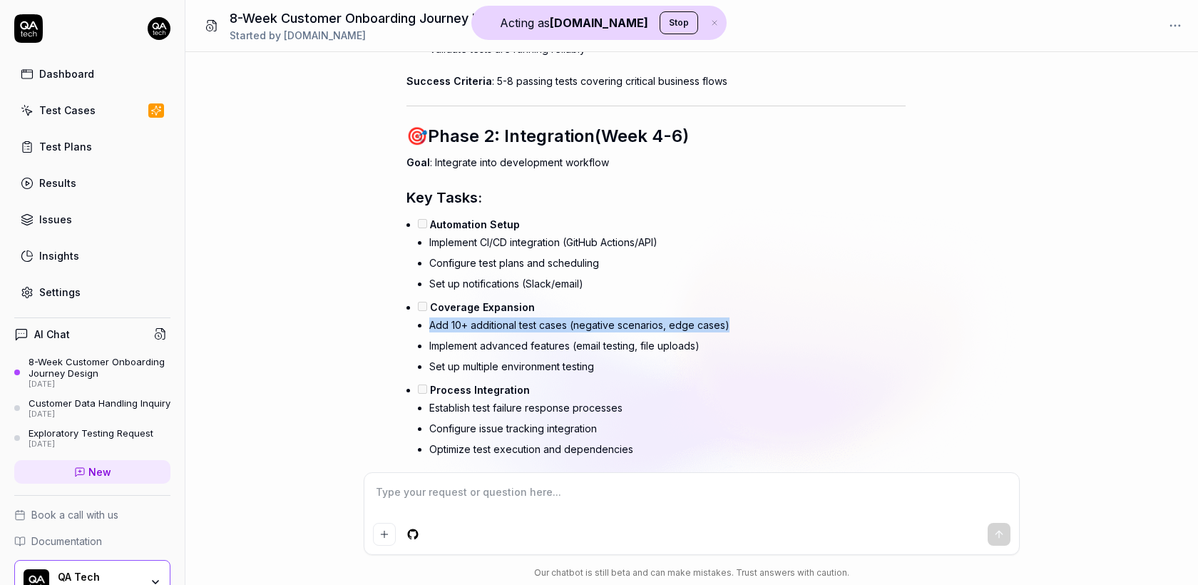
drag, startPoint x: 732, startPoint y: 257, endPoint x: 398, endPoint y: 256, distance: 334.5
click at [398, 256] on div "Based of our support documentation and your knowledge about our app. How would …" at bounding box center [691, 262] width 1013 height 420
copy li "Add 10+ additional test cases (negative scenarios, edge cases)"
click at [359, 335] on div "Based of our support documentation and your knowledge about our app. How would …" at bounding box center [691, 262] width 1013 height 420
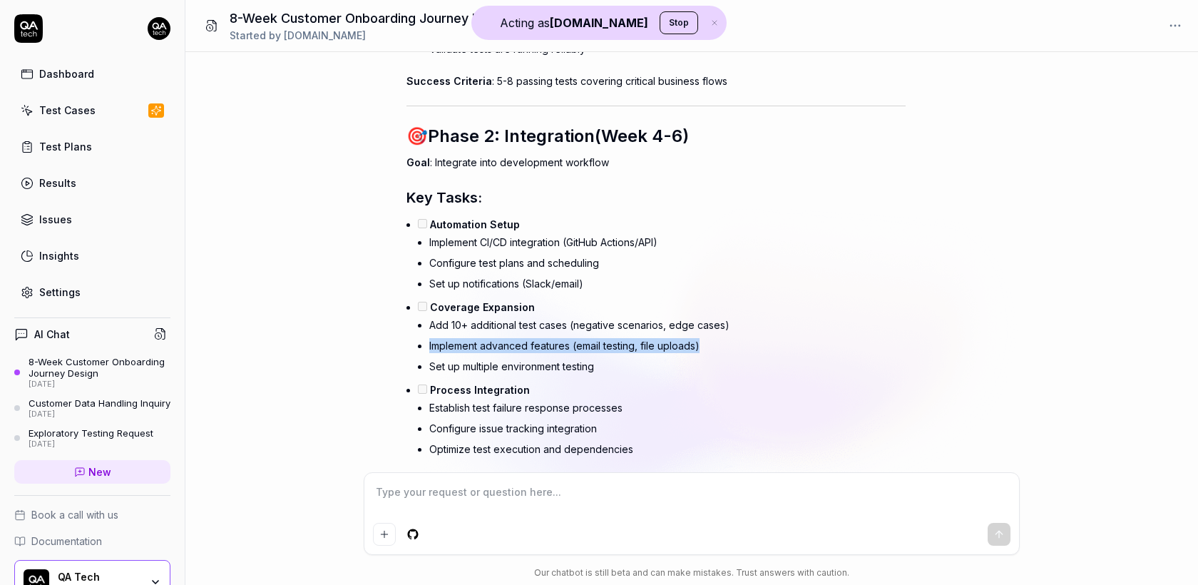
drag, startPoint x: 709, startPoint y: 276, endPoint x: 402, endPoint y: 273, distance: 306.7
click at [402, 273] on div "Based of our support documentation and your knowledge about our app. How would …" at bounding box center [691, 262] width 1013 height 420
copy li "Implement advanced features (email testing, file uploads)"
click at [567, 356] on li "Set up multiple environment testing" at bounding box center [667, 366] width 476 height 21
drag, startPoint x: 616, startPoint y: 297, endPoint x: 391, endPoint y: 292, distance: 225.4
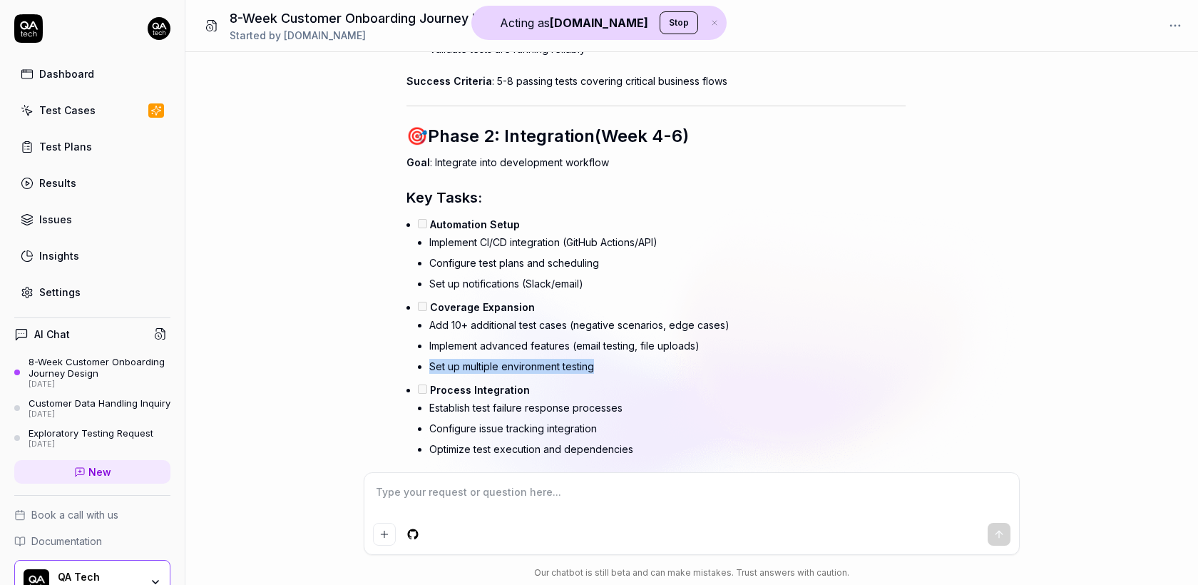
click at [391, 292] on div "Based of our support documentation and your knowledge about our app. How would …" at bounding box center [691, 262] width 1013 height 420
copy li "Set up multiple environment testing"
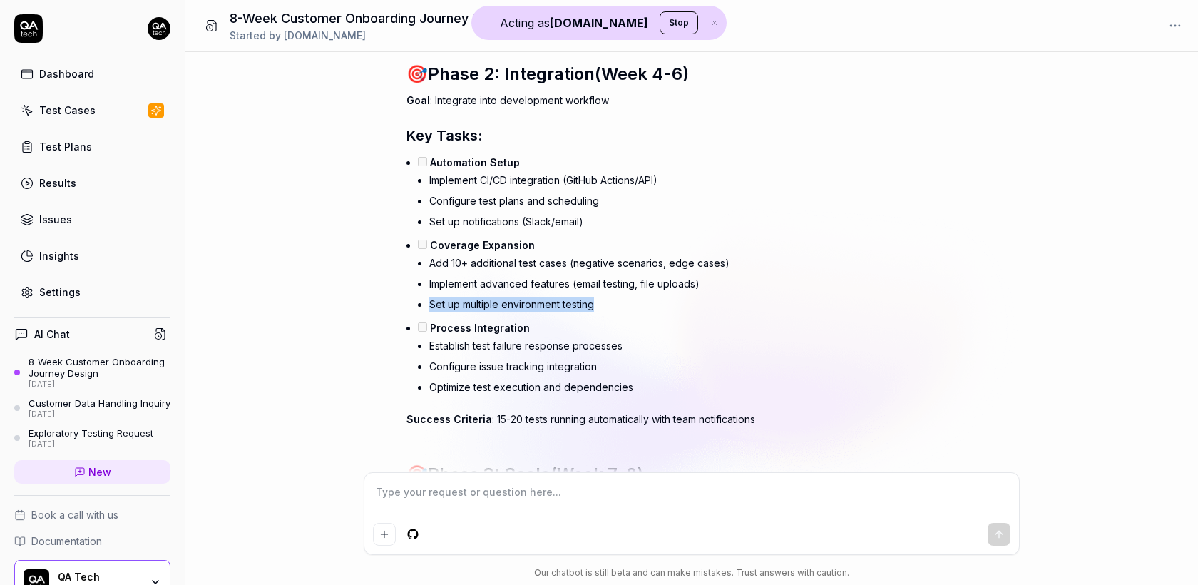
scroll to position [28309, 0]
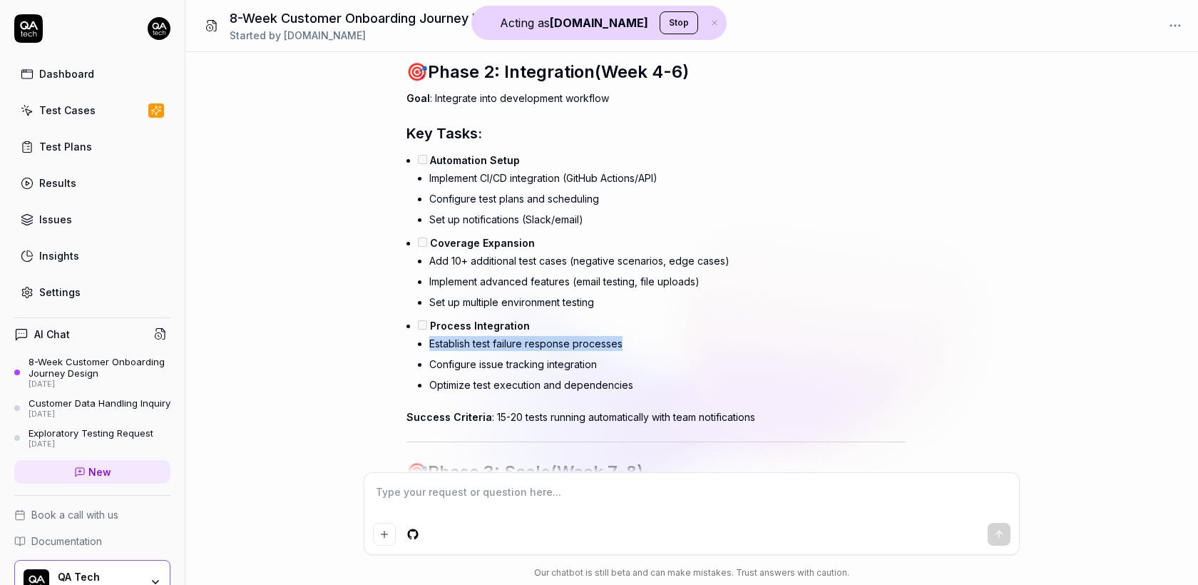
drag, startPoint x: 626, startPoint y: 273, endPoint x: 414, endPoint y: 276, distance: 211.8
click at [414, 276] on div "[DOMAIN_NAME] Onboarding: 3-Phase High-Level Tasks 🎯 Phase 1: [DATE] 1-3) Goal …" at bounding box center [656, 304] width 499 height 1486
copy li "Establish test failure response processes"
drag, startPoint x: 599, startPoint y: 295, endPoint x: 387, endPoint y: 295, distance: 212.5
click at [387, 295] on div "Based of our support documentation and your knowledge about our app. How would …" at bounding box center [691, 262] width 1013 height 420
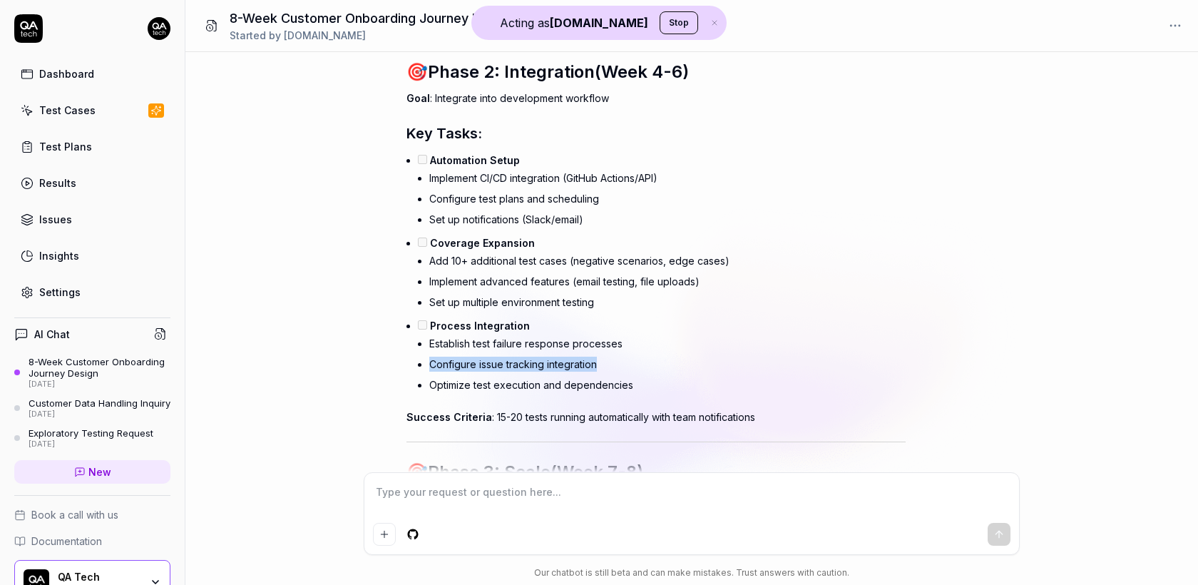
copy li "Configure issue tracking integration"
click at [646, 374] on li "Optimize test execution and dependencies" at bounding box center [667, 384] width 476 height 21
drag, startPoint x: 637, startPoint y: 312, endPoint x: 423, endPoint y: 312, distance: 214.0
click at [429, 374] on li "Optimize test execution and dependencies" at bounding box center [667, 384] width 476 height 21
copy li "Optimize test execution and dependencies"
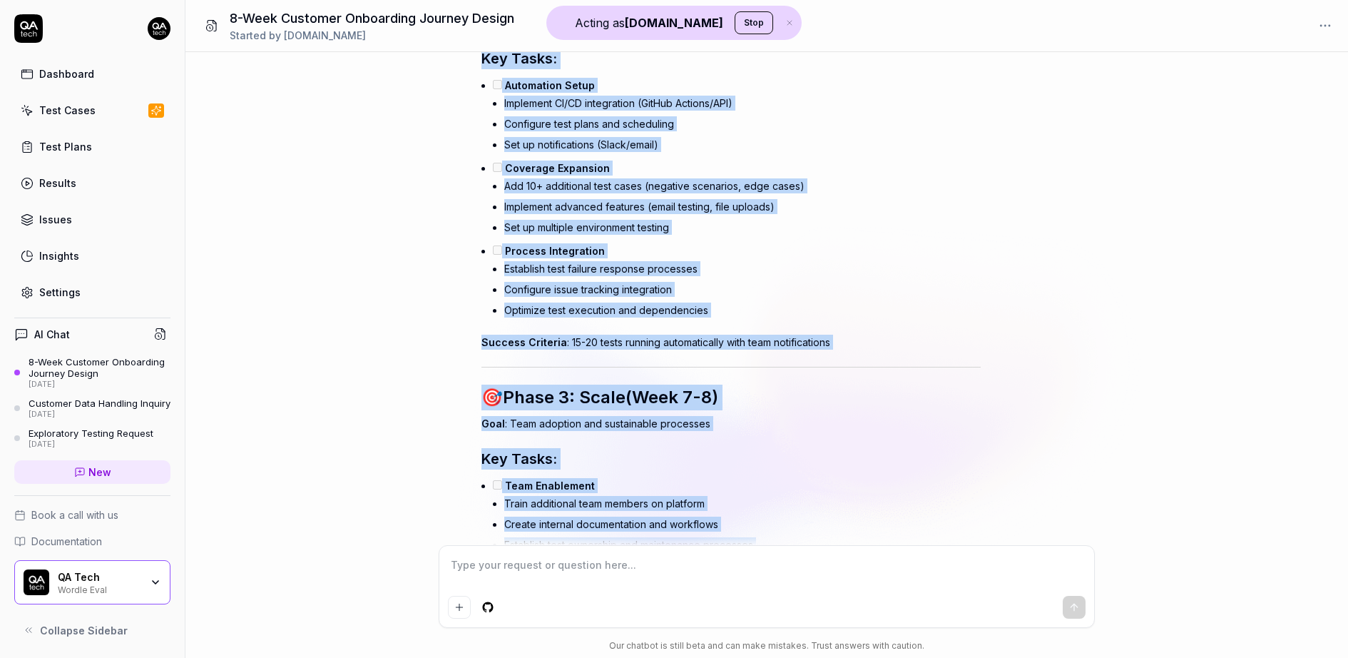
scroll to position [28805, 0]
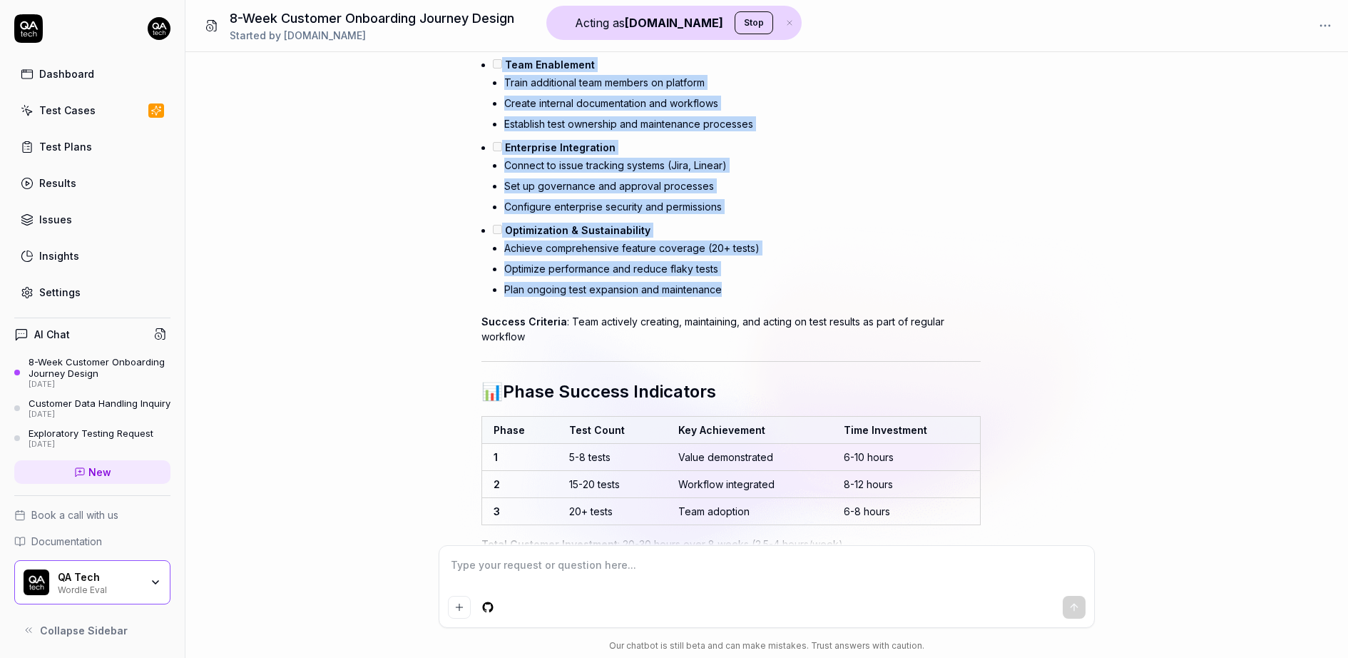
drag, startPoint x: 474, startPoint y: 103, endPoint x: 806, endPoint y: 238, distance: 357.7
click at [806, 238] on div "Based of our support documentation and your knowledge about our app. How would …" at bounding box center [766, 298] width 1163 height 493
copy div "🎯 Lorem 4: Ipsumdolors (Amet 1-6) Cons : Adipiscin elit seddoeiusmo temporin Ut…"
